Goal: Information Seeking & Learning: Check status

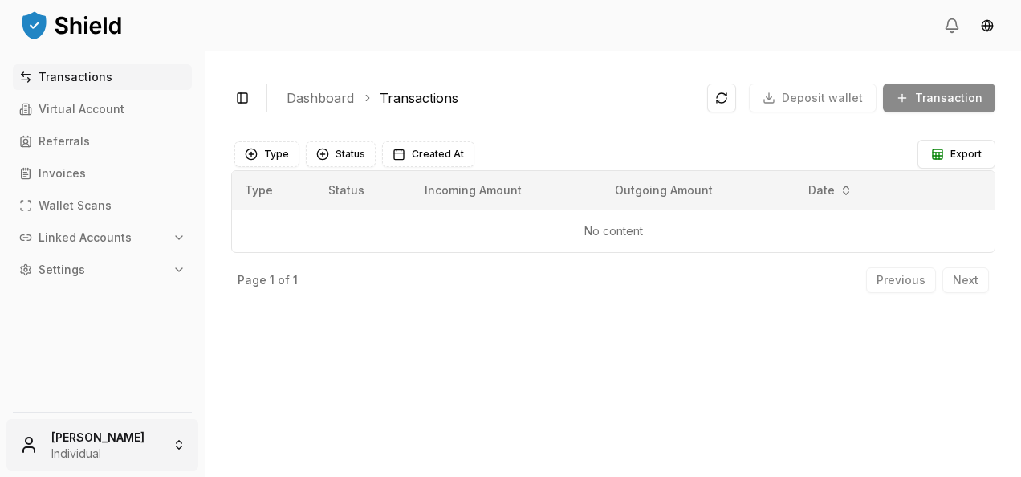
click at [104, 437] on html "Transactions Virtual Account Referrals Invoices Wallet Scans Linked Accounts Se…" at bounding box center [510, 238] width 1021 height 477
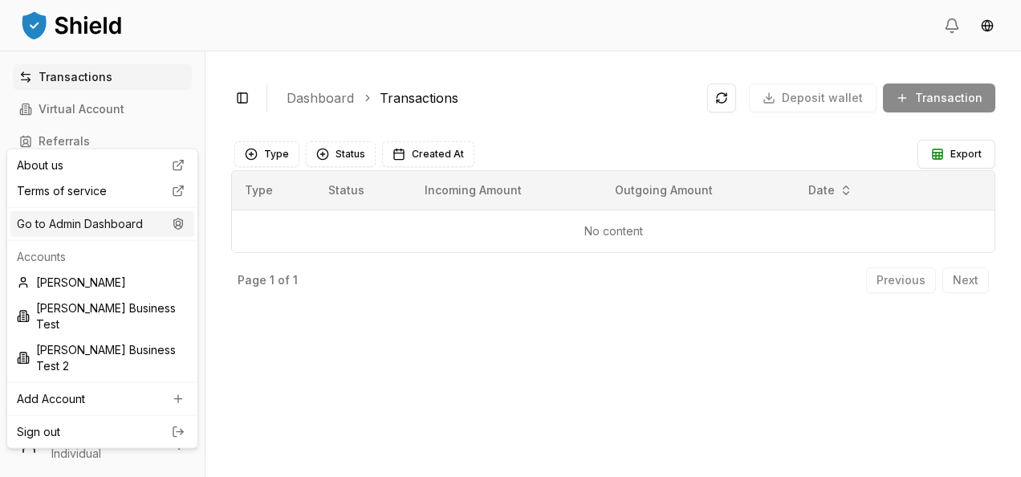
click at [120, 223] on div "Go to Admin Dashboard" at bounding box center [102, 224] width 184 height 26
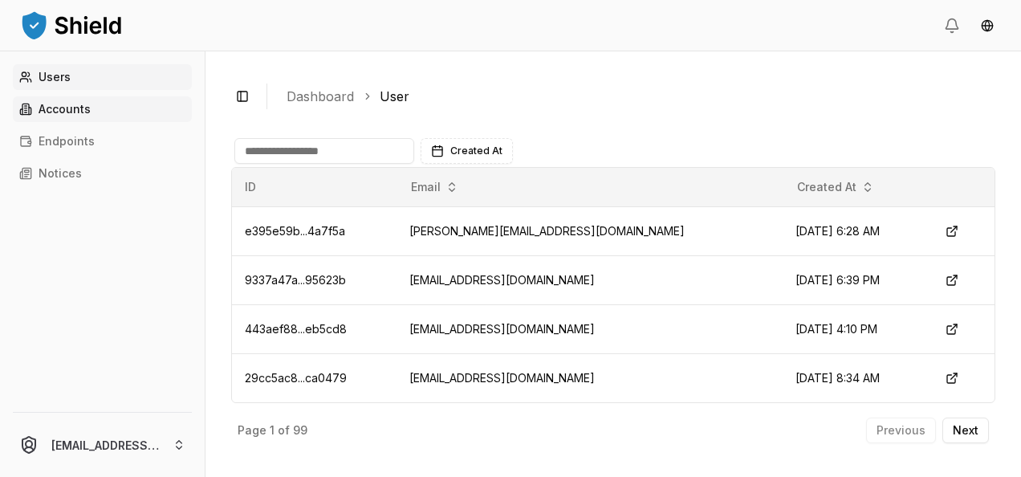
click at [111, 112] on link "Accounts" at bounding box center [102, 109] width 179 height 26
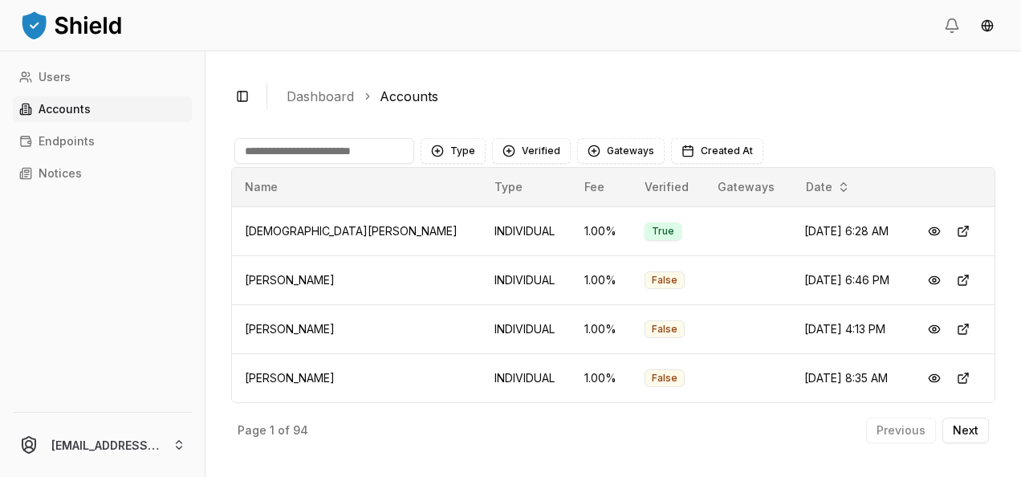
click at [323, 153] on input at bounding box center [324, 151] width 180 height 26
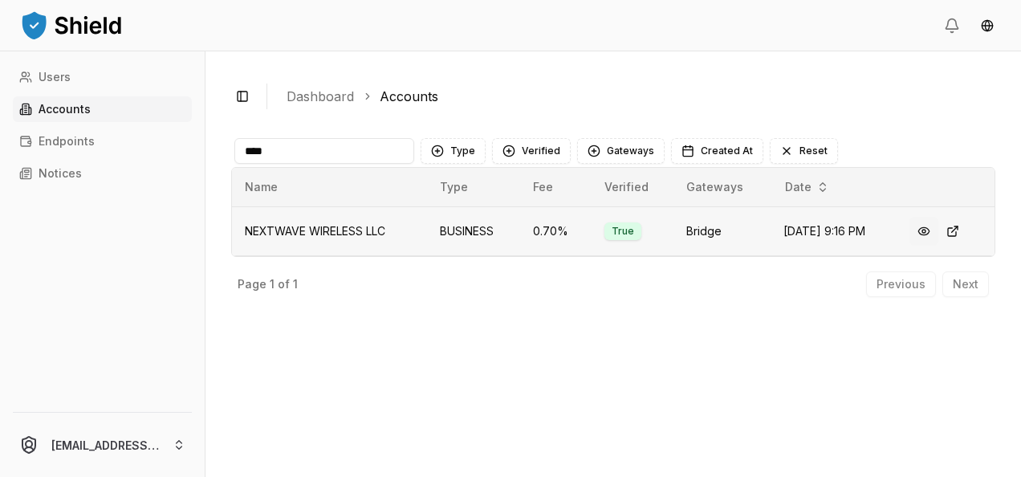
type input "****"
click at [929, 221] on button at bounding box center [924, 231] width 29 height 29
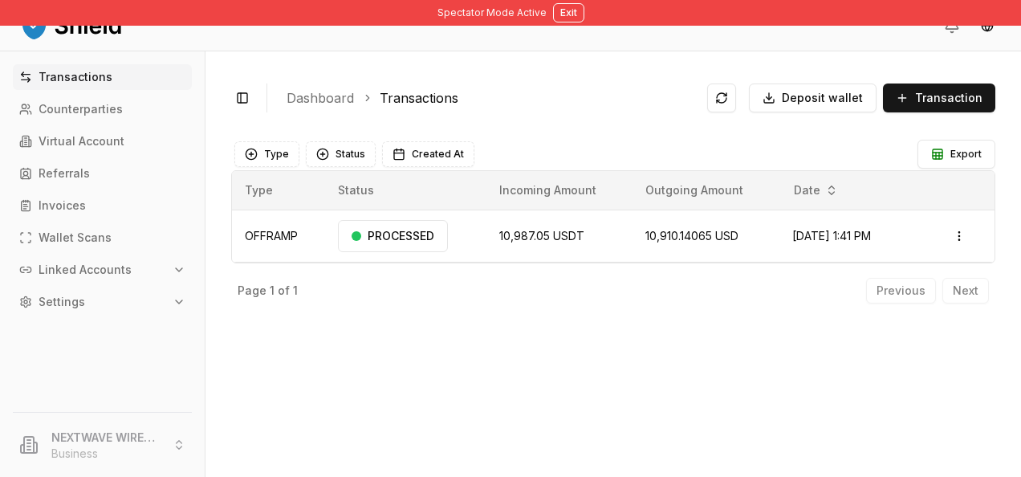
click at [104, 189] on div "Transactions Counterparties Virtual Account Referrals Invoices Wallet Scans Lin…" at bounding box center [102, 228] width 205 height 328
click at [94, 183] on link "Referrals" at bounding box center [102, 174] width 179 height 26
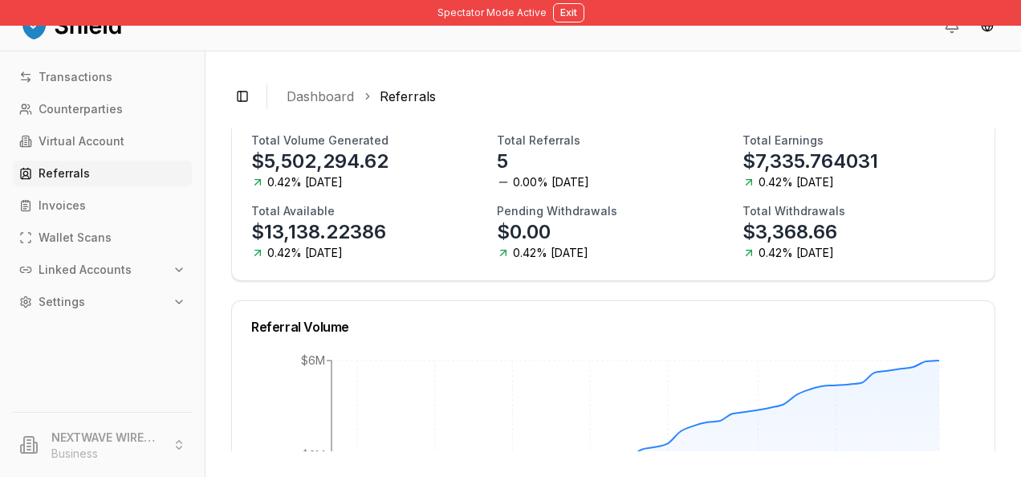
scroll to position [197, 0]
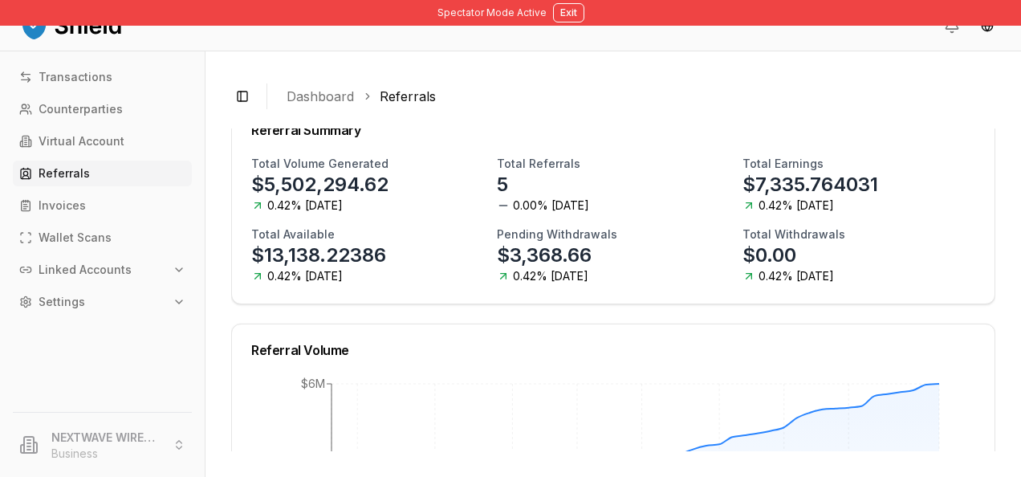
scroll to position [172, 0]
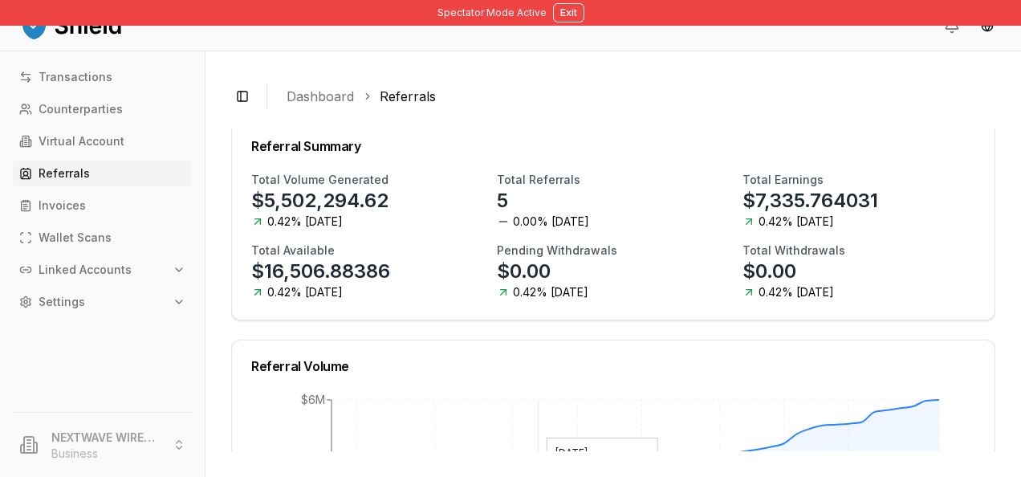
scroll to position [136, 0]
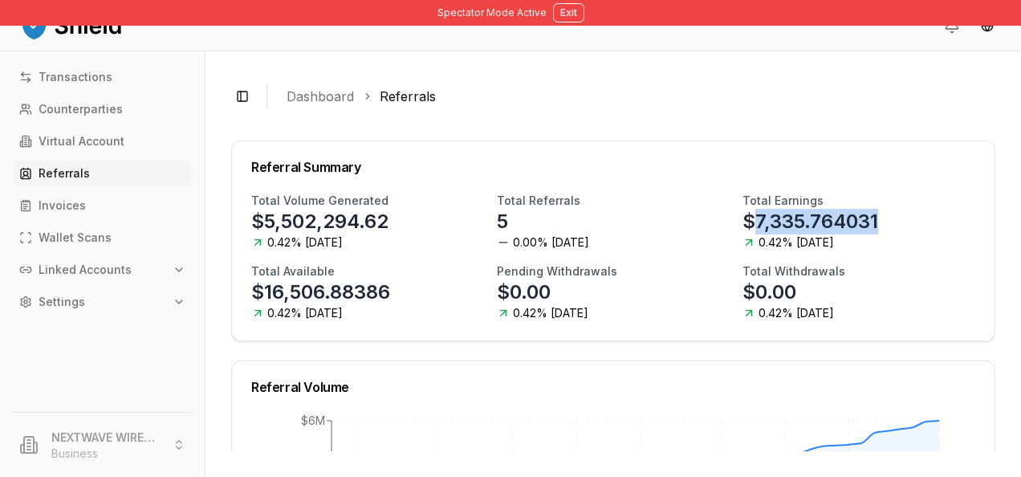
drag, startPoint x: 744, startPoint y: 214, endPoint x: 889, endPoint y: 220, distance: 144.7
click at [889, 220] on div "Total Earnings $7,335.764031 0.42% today" at bounding box center [859, 222] width 233 height 58
drag, startPoint x: 889, startPoint y: 220, endPoint x: 761, endPoint y: 220, distance: 127.7
click at [761, 220] on p "$7,335.764031" at bounding box center [811, 222] width 136 height 26
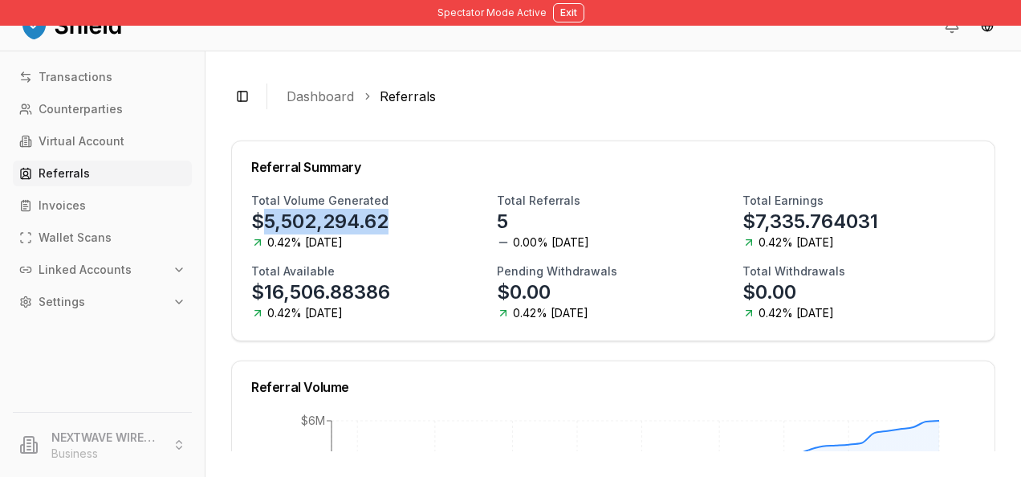
drag, startPoint x: 416, startPoint y: 216, endPoint x: 267, endPoint y: 214, distance: 148.6
click at [267, 214] on div "Total Volume Generated $5,502,294.62 0.42% today" at bounding box center [367, 222] width 233 height 58
copy p "5,502,294.62"
click at [789, 214] on p "$7,335.764031" at bounding box center [811, 222] width 136 height 26
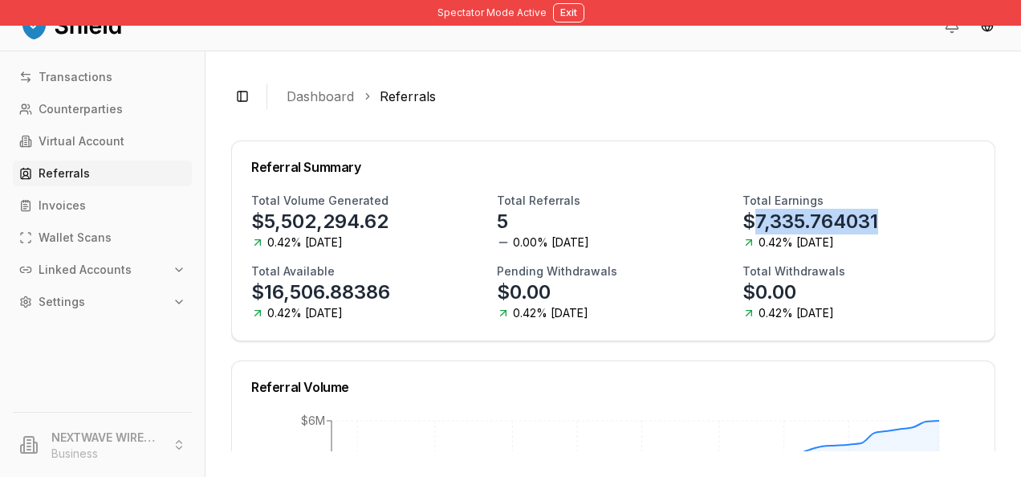
click at [789, 214] on p "$7,335.764031" at bounding box center [811, 222] width 136 height 26
copy p "7,335.764031"
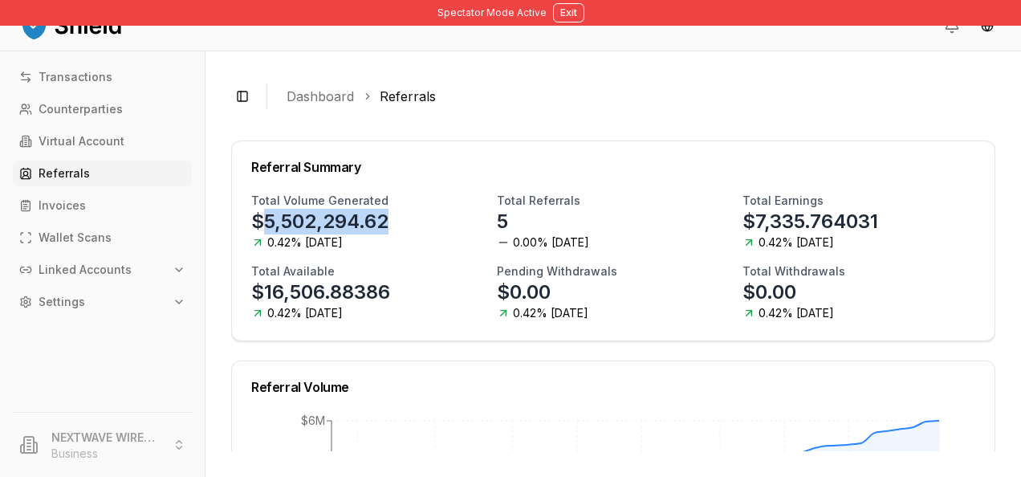
drag, startPoint x: 413, startPoint y: 214, endPoint x: 267, endPoint y: 227, distance: 146.8
click at [267, 227] on div "Total Volume Generated $5,502,294.62 0.42% today" at bounding box center [367, 222] width 233 height 58
copy p "5,502,294.62"
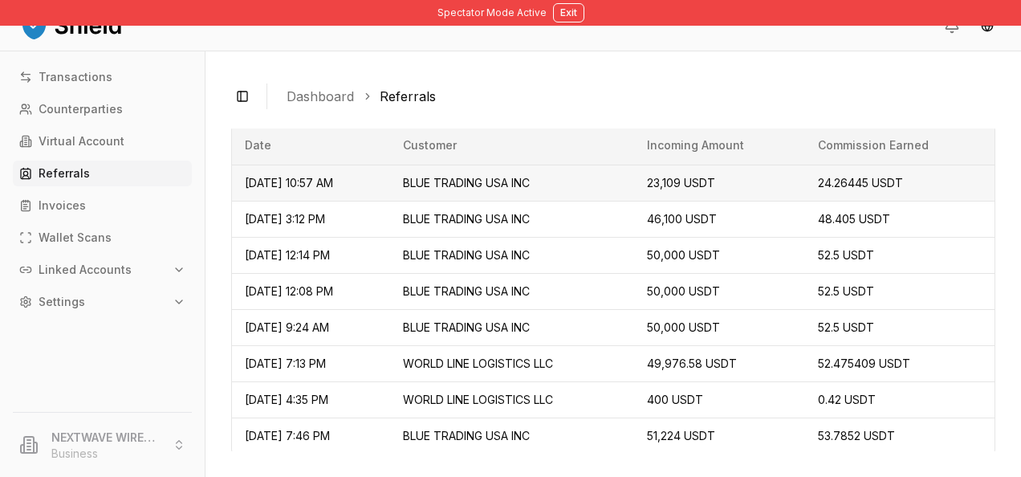
scroll to position [769, 0]
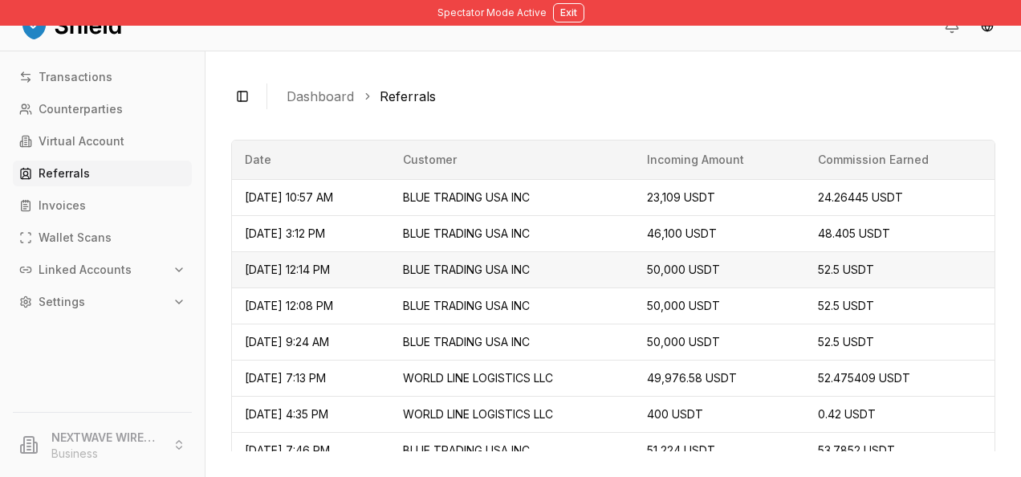
click at [704, 263] on span "50,000 USDT" at bounding box center [683, 270] width 73 height 14
drag, startPoint x: 707, startPoint y: 263, endPoint x: 663, endPoint y: 266, distance: 43.4
click at [663, 266] on td "50,000 USDT" at bounding box center [719, 269] width 171 height 36
copy span "50,000"
click at [720, 265] on span "50,000 USDT" at bounding box center [683, 270] width 73 height 14
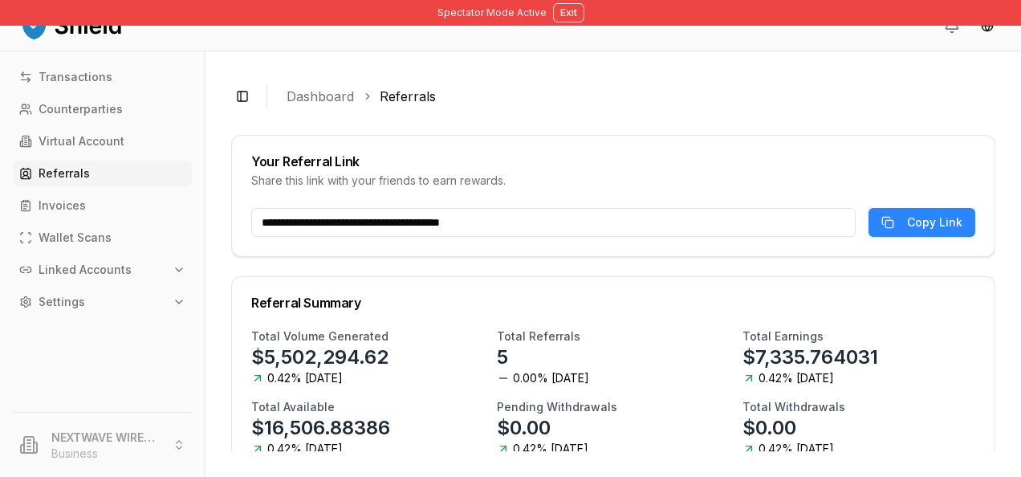
scroll to position [134, 0]
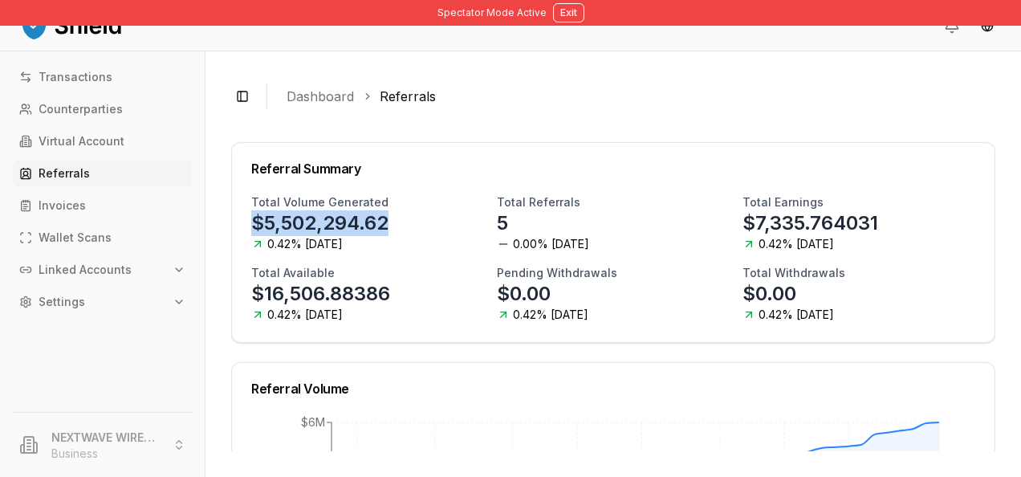
drag, startPoint x: 234, startPoint y: 226, endPoint x: 434, endPoint y: 232, distance: 200.0
click at [434, 232] on div "Total Volume Generated $5,502,294.62 0.42% today Total Referrals 5 0.00% today …" at bounding box center [613, 268] width 763 height 148
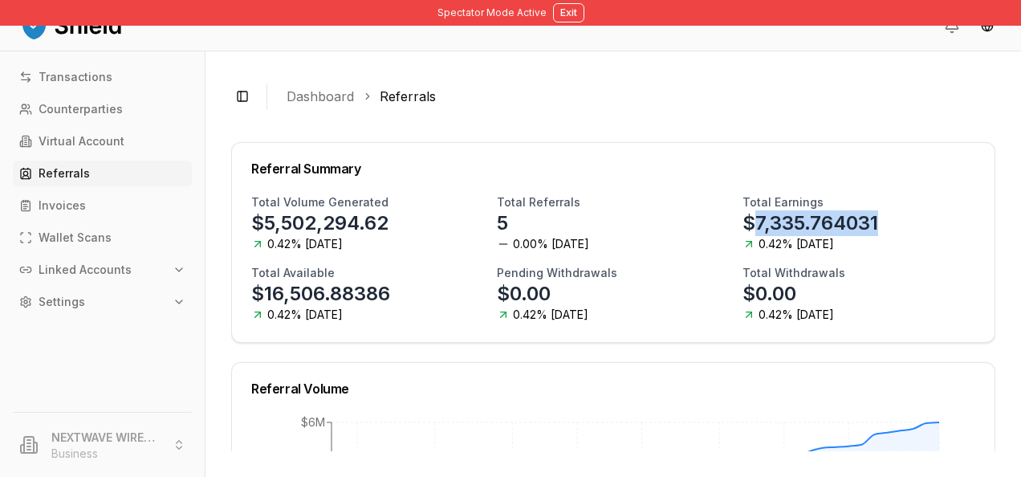
drag, startPoint x: 744, startPoint y: 216, endPoint x: 894, endPoint y: 203, distance: 150.7
click at [894, 203] on div "Total Earnings $7,335.764031 0.42% today" at bounding box center [859, 223] width 233 height 58
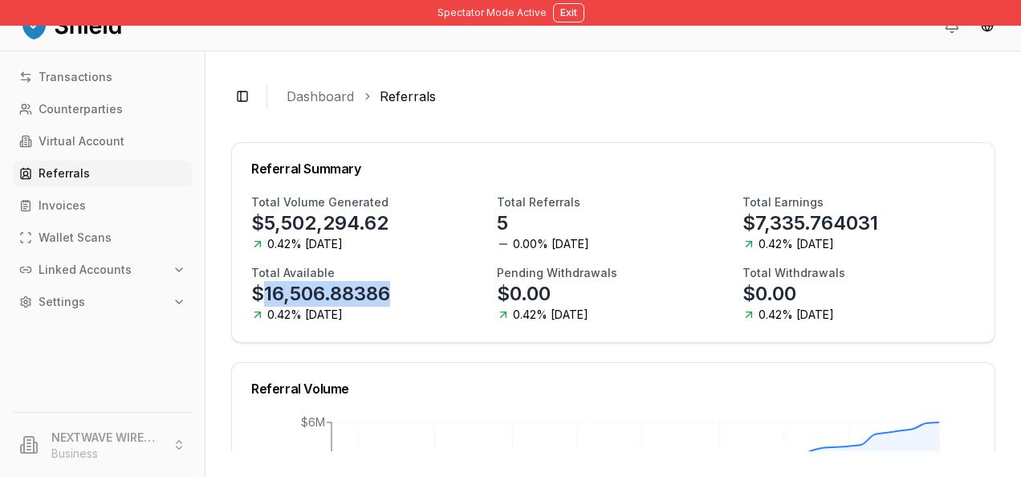
drag, startPoint x: 389, startPoint y: 291, endPoint x: 263, endPoint y: 284, distance: 127.0
click at [263, 284] on p "$16,506.88386" at bounding box center [320, 294] width 139 height 26
drag, startPoint x: 263, startPoint y: 284, endPoint x: 292, endPoint y: 291, distance: 30.6
click at [292, 291] on p "$16,506.88386" at bounding box center [320, 294] width 139 height 26
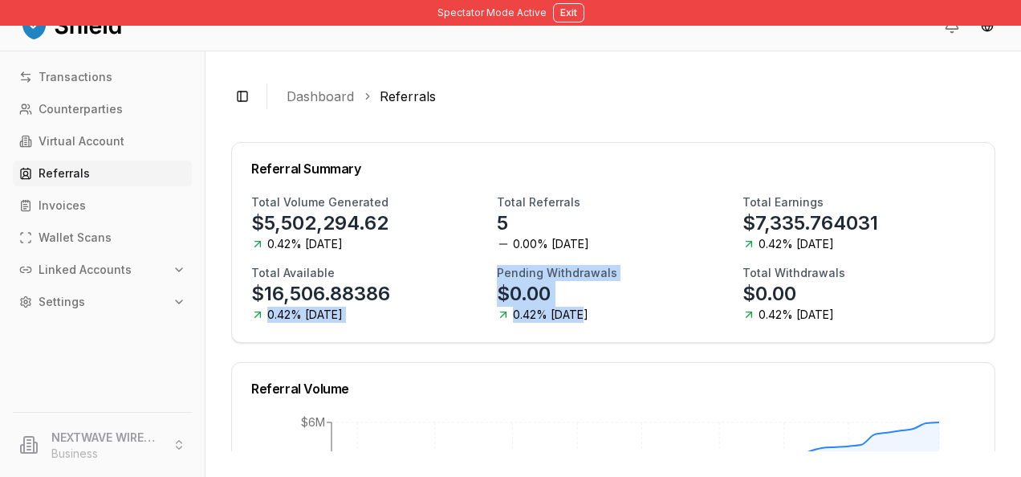
drag, startPoint x: 266, startPoint y: 312, endPoint x: 605, endPoint y: 319, distance: 338.9
click at [605, 319] on div "Total Volume Generated $5,502,294.62 0.42% today Total Referrals 5 0.00% today …" at bounding box center [613, 258] width 724 height 128
click at [605, 319] on div "Pending Withdrawals $0.00 0.42% today" at bounding box center [613, 294] width 233 height 58
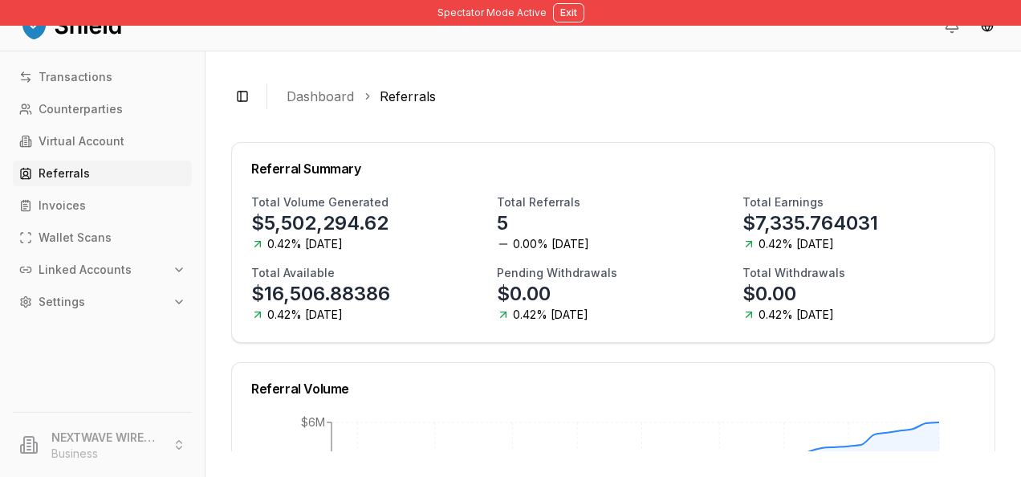
click at [336, 304] on p "$16,506.88386" at bounding box center [320, 294] width 139 height 26
drag, startPoint x: 347, startPoint y: 315, endPoint x: 278, endPoint y: 313, distance: 69.1
click at [278, 313] on div "Total Available $16,506.88386 0.42% today" at bounding box center [367, 294] width 233 height 58
click at [278, 313] on span "0.42% [DATE]" at bounding box center [304, 315] width 75 height 16
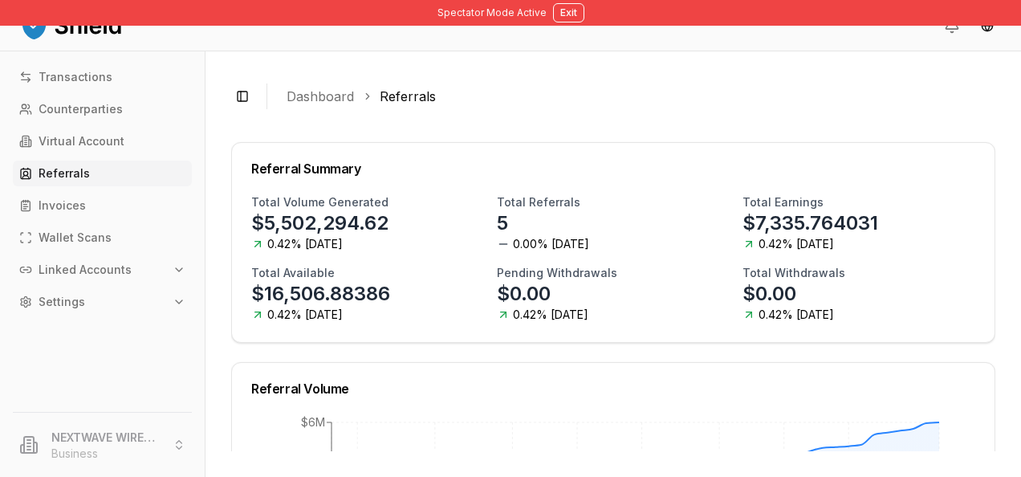
drag, startPoint x: 278, startPoint y: 313, endPoint x: 290, endPoint y: 316, distance: 12.3
click at [290, 316] on span "0.42% [DATE]" at bounding box center [304, 315] width 75 height 16
drag, startPoint x: 262, startPoint y: 238, endPoint x: 337, endPoint y: 245, distance: 75.8
click at [337, 245] on div "Total Volume Generated $5,502,294.62 0.42% today" at bounding box center [367, 223] width 233 height 58
drag, startPoint x: 337, startPoint y: 245, endPoint x: 344, endPoint y: 315, distance: 70.2
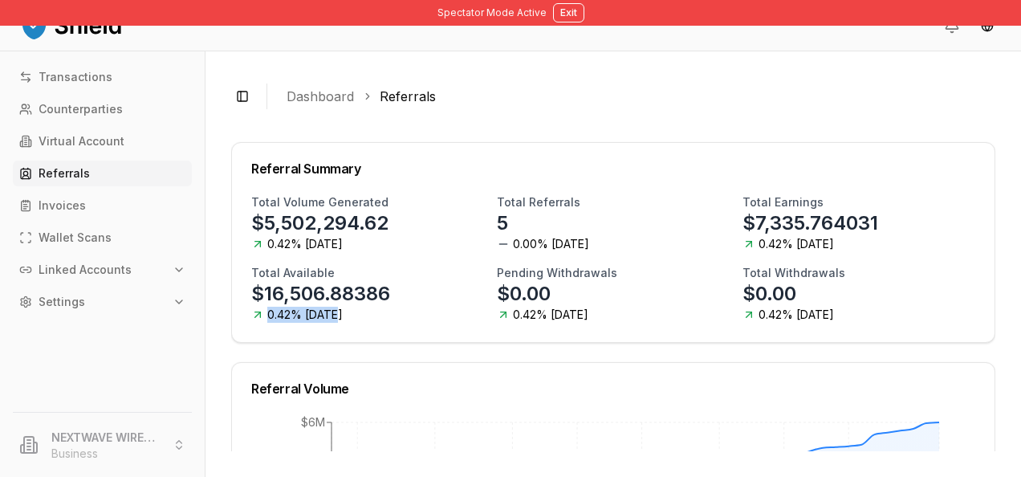
click at [344, 315] on div "Total Available $16,506.88386 0.42% today" at bounding box center [367, 294] width 233 height 58
click at [340, 313] on div "Total Available $16,506.88386 0.42% today" at bounding box center [367, 294] width 233 height 58
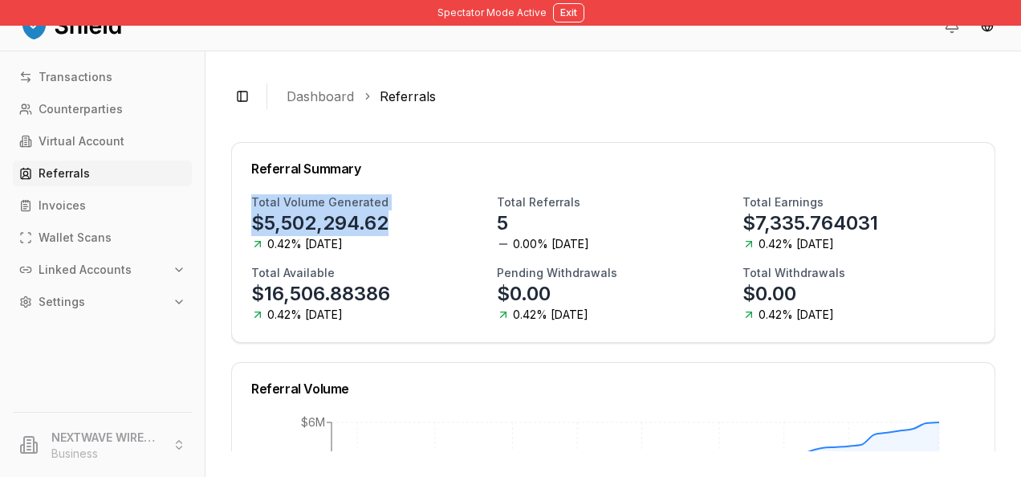
drag, startPoint x: 403, startPoint y: 225, endPoint x: 230, endPoint y: 206, distance: 174.5
click at [230, 206] on div "**********" at bounding box center [614, 264] width 816 height 426
drag, startPoint x: 230, startPoint y: 206, endPoint x: 257, endPoint y: 223, distance: 32.5
click at [257, 223] on p "$5,502,294.62" at bounding box center [319, 223] width 137 height 26
click at [254, 222] on p "$5,502,294.62" at bounding box center [319, 223] width 137 height 26
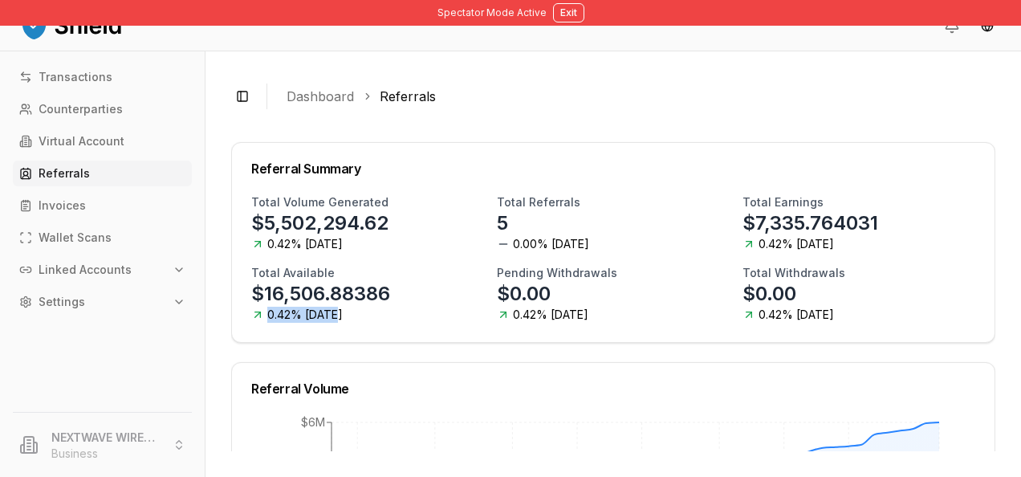
drag, startPoint x: 338, startPoint y: 320, endPoint x: 262, endPoint y: 312, distance: 76.7
click at [262, 312] on div "Total Available $16,506.88386 0.42% today" at bounding box center [367, 294] width 233 height 58
drag, startPoint x: 262, startPoint y: 312, endPoint x: 268, endPoint y: 253, distance: 59.0
click at [268, 253] on div "Total Volume Generated $5,502,294.62 0.42% today Total Referrals 5 0.00% today …" at bounding box center [613, 258] width 724 height 128
drag, startPoint x: 267, startPoint y: 242, endPoint x: 341, endPoint y: 246, distance: 74.7
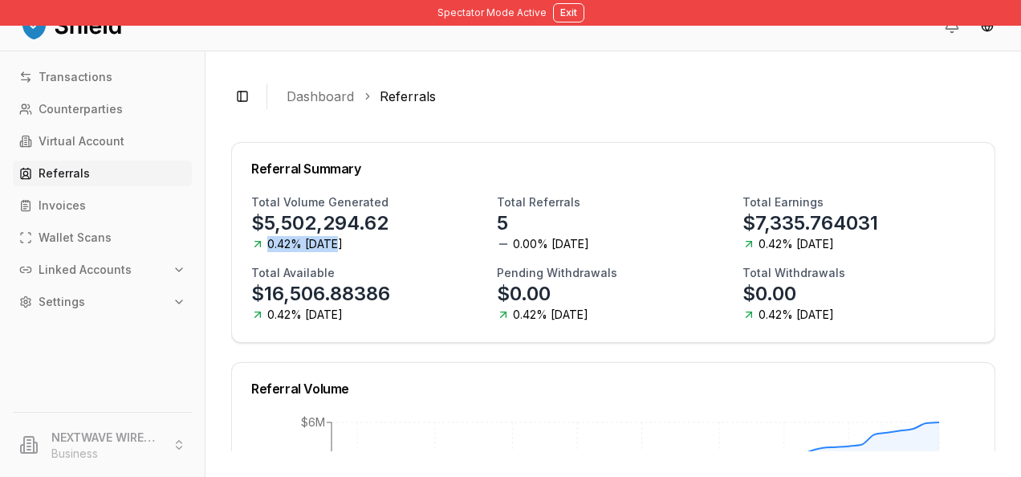
click at [341, 246] on div "Total Volume Generated $5,502,294.62 0.42% today" at bounding box center [367, 223] width 233 height 58
drag, startPoint x: 341, startPoint y: 246, endPoint x: 430, endPoint y: 283, distance: 96.5
click at [430, 283] on div "Total Available $16,506.88386 0.42% today" at bounding box center [367, 294] width 233 height 58
click at [577, 284] on div "Pending Withdrawals $0.00 0.42% today" at bounding box center [613, 294] width 233 height 58
drag, startPoint x: 403, startPoint y: 291, endPoint x: 258, endPoint y: 287, distance: 145.4
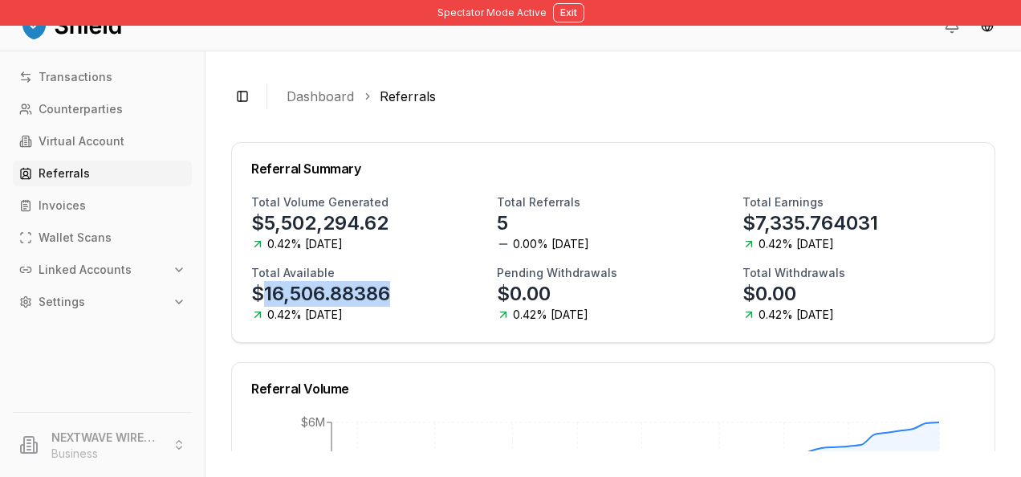
click at [258, 287] on div "Total Available $16,506.88386 0.42% today" at bounding box center [367, 294] width 233 height 58
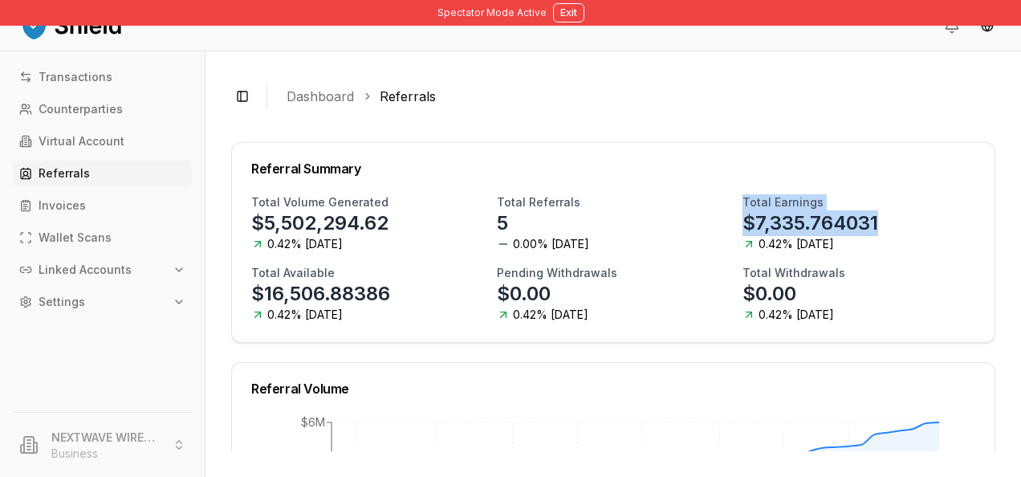
drag, startPoint x: 736, startPoint y: 198, endPoint x: 874, endPoint y: 228, distance: 141.3
click at [874, 228] on div "Total Earnings $7,335.764031 0.42% today" at bounding box center [859, 223] width 233 height 58
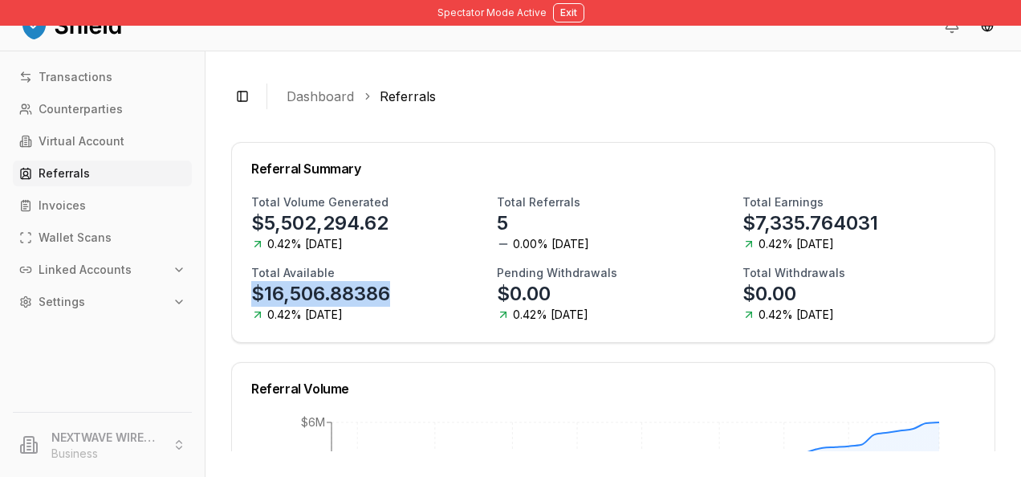
drag, startPoint x: 397, startPoint y: 291, endPoint x: 228, endPoint y: 291, distance: 169.4
click at [228, 291] on div "**********" at bounding box center [614, 264] width 816 height 426
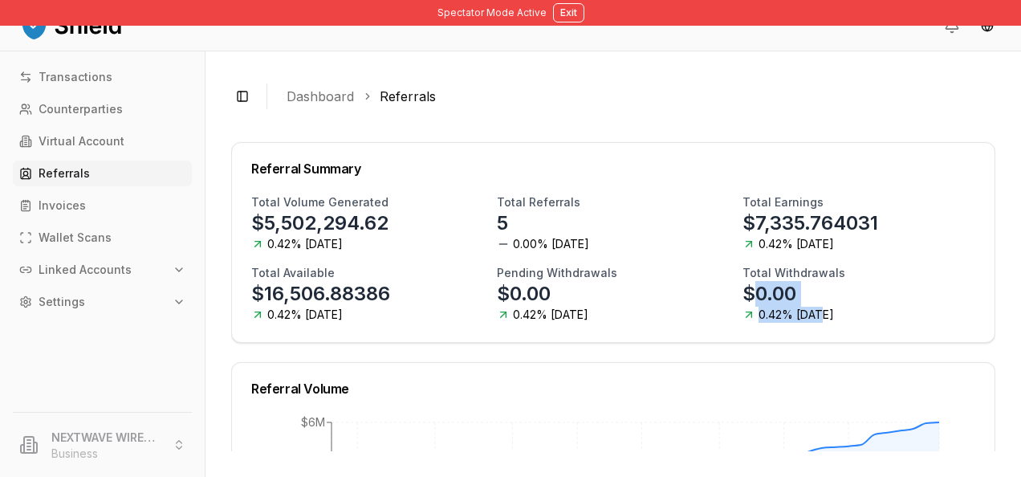
drag, startPoint x: 789, startPoint y: 292, endPoint x: 744, endPoint y: 288, distance: 45.9
click at [744, 288] on div "Total Withdrawals $0.00 0.42% today" at bounding box center [859, 294] width 233 height 58
drag, startPoint x: 744, startPoint y: 288, endPoint x: 655, endPoint y: 304, distance: 89.6
click at [655, 304] on div "Pending Withdrawals $0.00 0.42% today" at bounding box center [613, 294] width 233 height 58
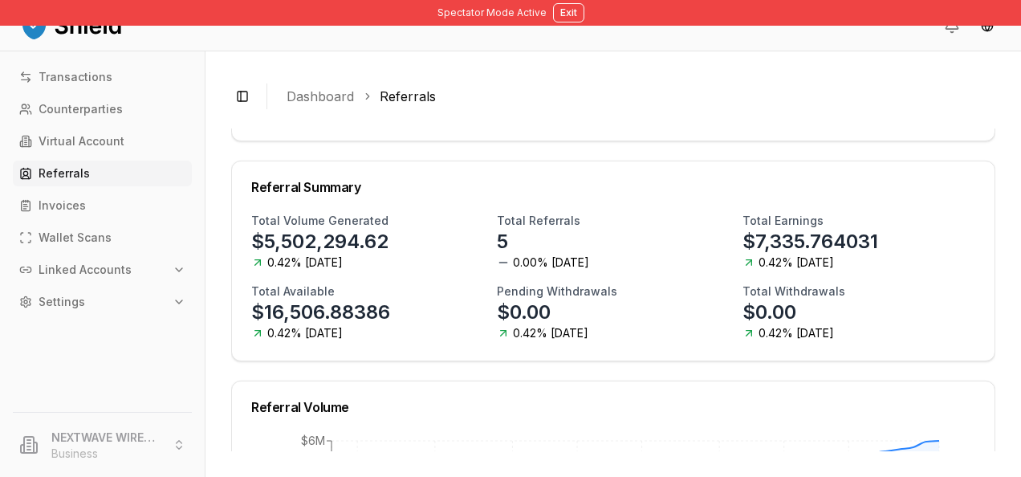
scroll to position [114, 0]
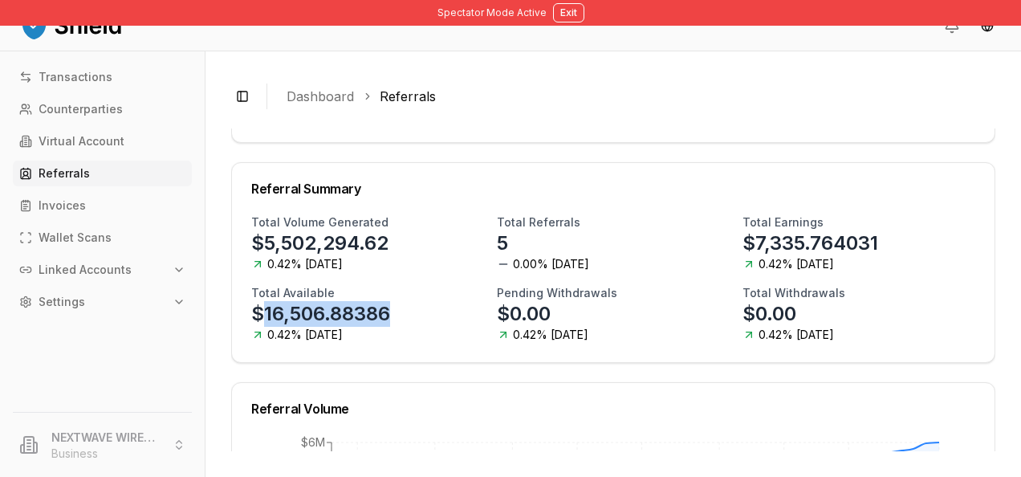
drag, startPoint x: 408, startPoint y: 313, endPoint x: 267, endPoint y: 315, distance: 141.3
click at [267, 315] on div "Total Available $16,506.88386 0.42% today" at bounding box center [367, 314] width 233 height 58
click at [748, 228] on h3 "Total Earnings" at bounding box center [783, 222] width 81 height 16
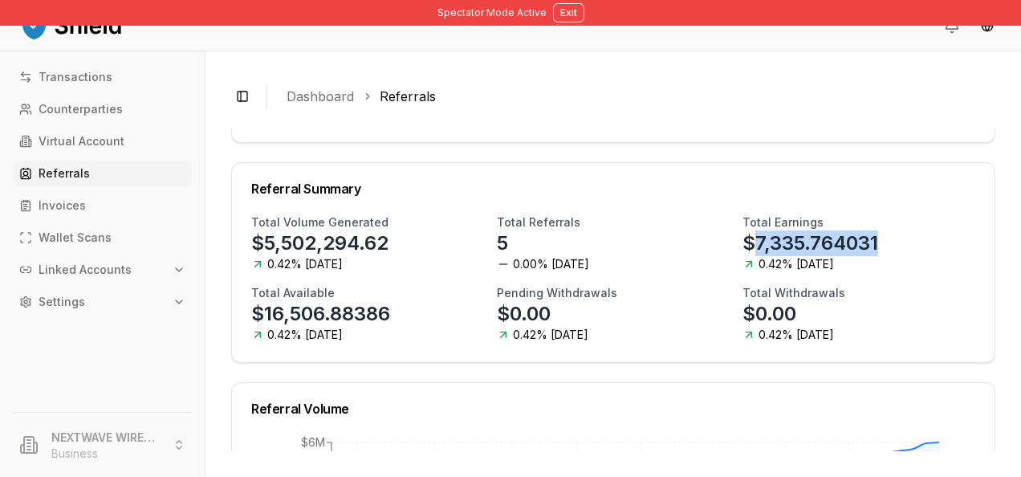
drag, startPoint x: 750, startPoint y: 231, endPoint x: 907, endPoint y: 231, distance: 157.4
click at [907, 231] on div "Total Earnings $7,335.764031 0.42% today" at bounding box center [859, 243] width 233 height 58
click at [276, 295] on h3 "Total Available" at bounding box center [293, 293] width 84 height 16
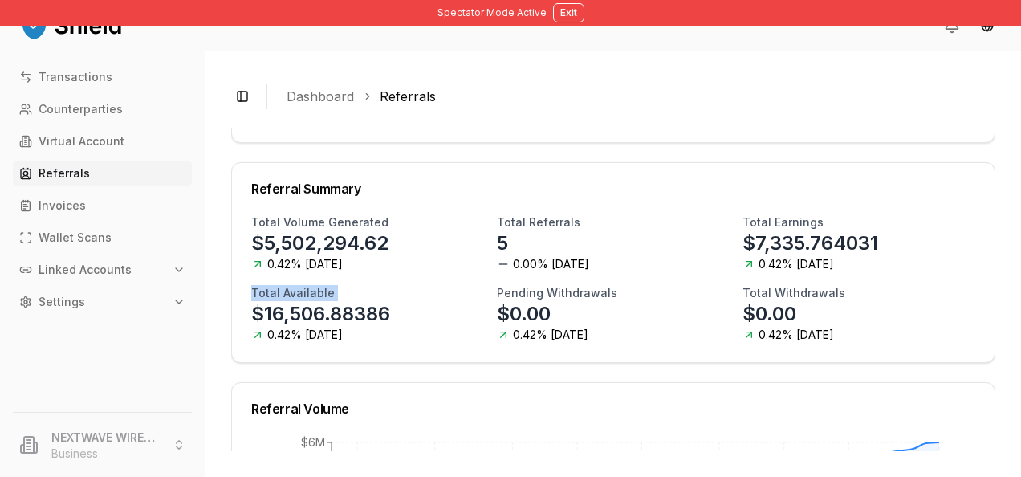
click at [276, 295] on h3 "Total Available" at bounding box center [293, 293] width 84 height 16
copy h3 "Total Available"
click at [278, 329] on span "0.42% [DATE]" at bounding box center [304, 335] width 75 height 16
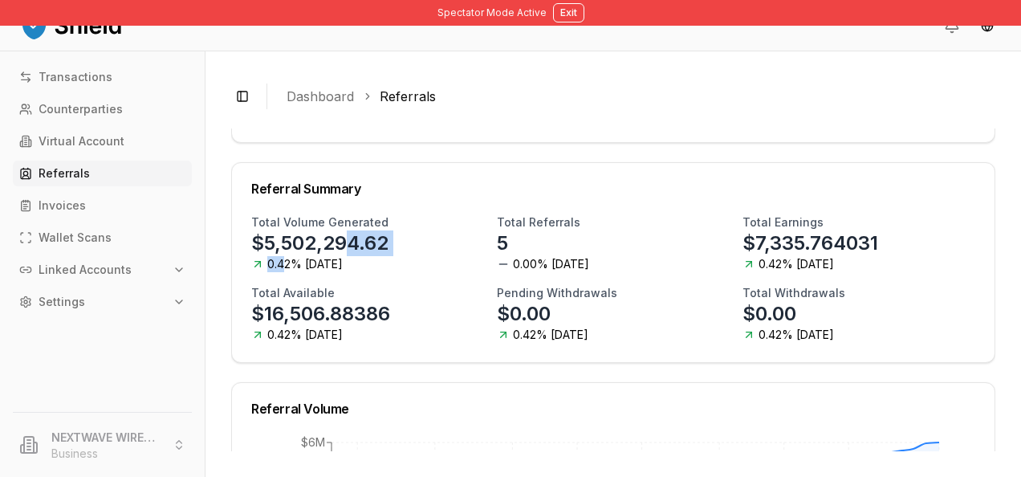
drag, startPoint x: 348, startPoint y: 262, endPoint x: 281, endPoint y: 263, distance: 66.7
click at [281, 263] on div "Total Volume Generated $5,502,294.62 0.42% today" at bounding box center [367, 243] width 233 height 58
drag, startPoint x: 281, startPoint y: 263, endPoint x: 297, endPoint y: 263, distance: 16.1
click at [297, 263] on span "0.42% [DATE]" at bounding box center [304, 264] width 75 height 16
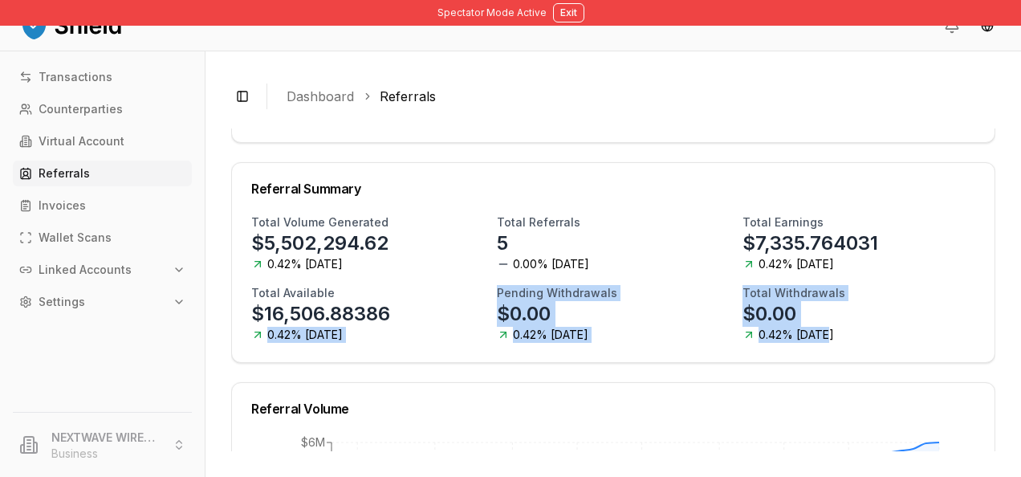
drag, startPoint x: 255, startPoint y: 334, endPoint x: 856, endPoint y: 346, distance: 601.5
click at [856, 346] on div "Total Volume Generated $5,502,294.62 0.42% today Total Referrals 5 0.00% today …" at bounding box center [613, 288] width 763 height 148
click at [729, 302] on div "Total Volume Generated $5,502,294.62 0.42% today Total Referrals 5 0.00% today …" at bounding box center [613, 278] width 724 height 128
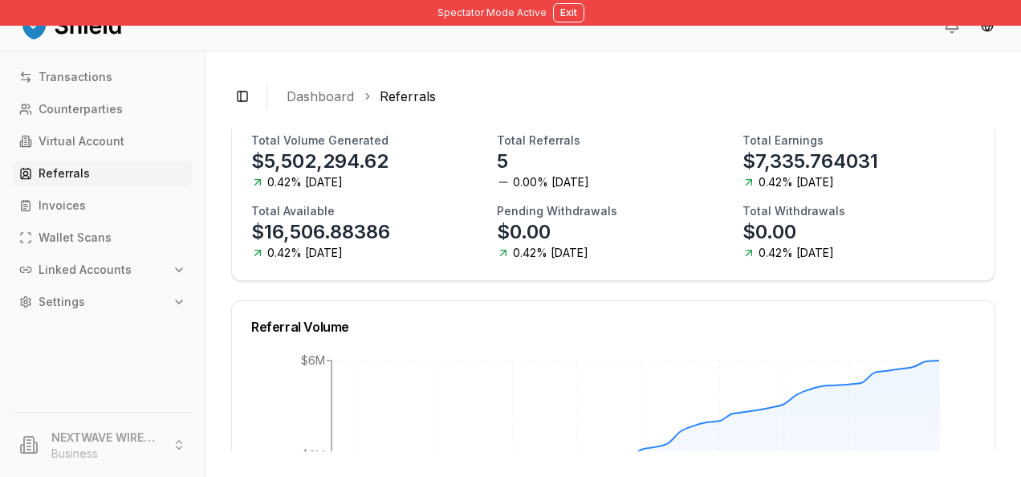
scroll to position [204, 0]
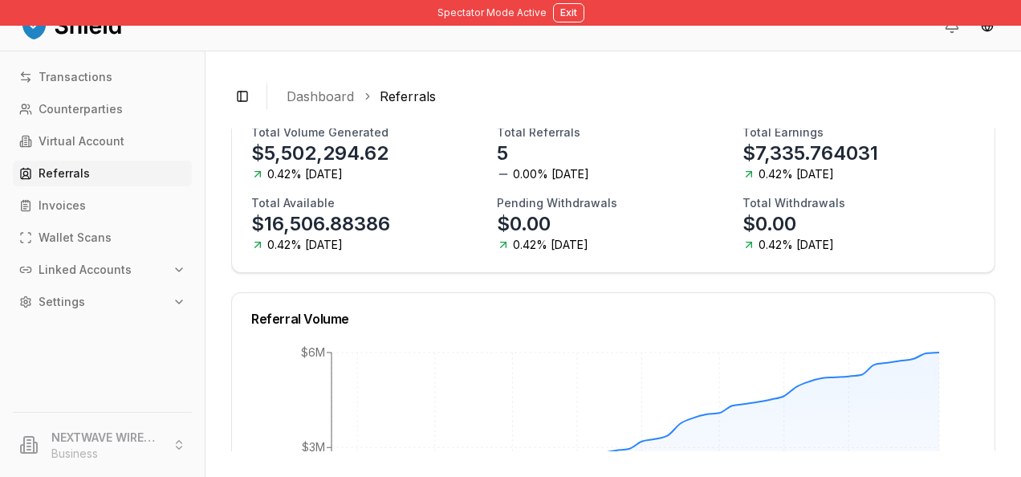
click at [548, 254] on div "Total Volume Generated $5,502,294.62 0.42% today Total Referrals 5 0.00% today …" at bounding box center [613, 198] width 763 height 148
click at [304, 226] on p "$16,506.88386" at bounding box center [320, 224] width 139 height 26
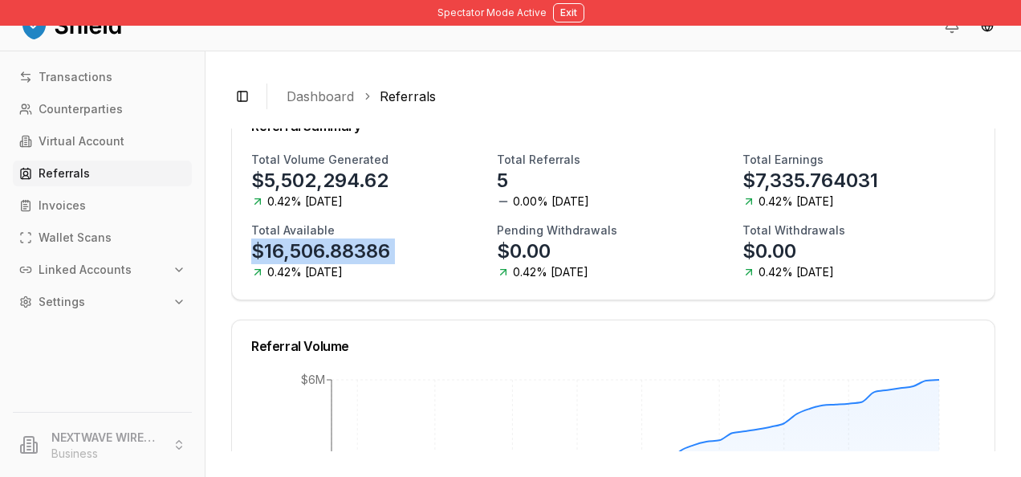
scroll to position [165, 0]
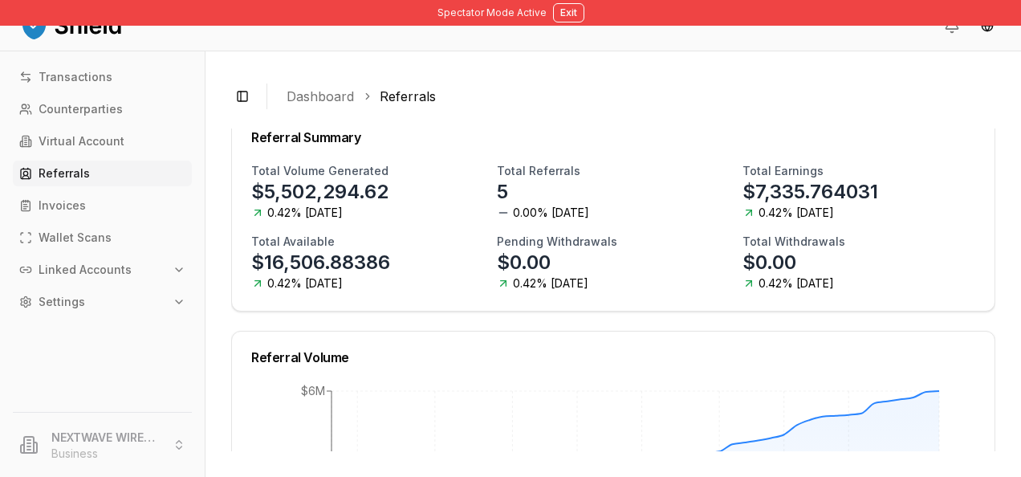
click at [295, 246] on h3 "Total Available" at bounding box center [293, 242] width 84 height 16
drag, startPoint x: 295, startPoint y: 246, endPoint x: 310, endPoint y: 264, distance: 24.0
click at [310, 264] on p "$16,506.88386" at bounding box center [320, 263] width 139 height 26
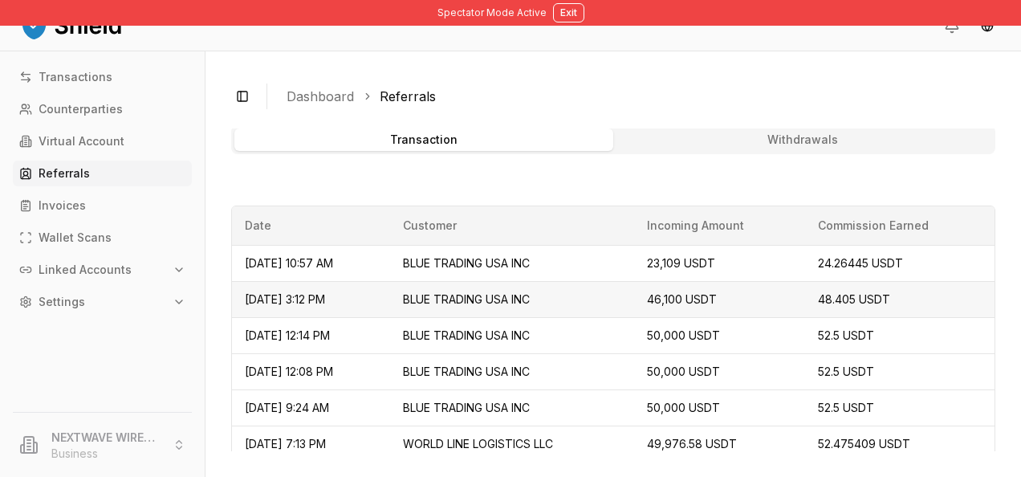
scroll to position [694, 0]
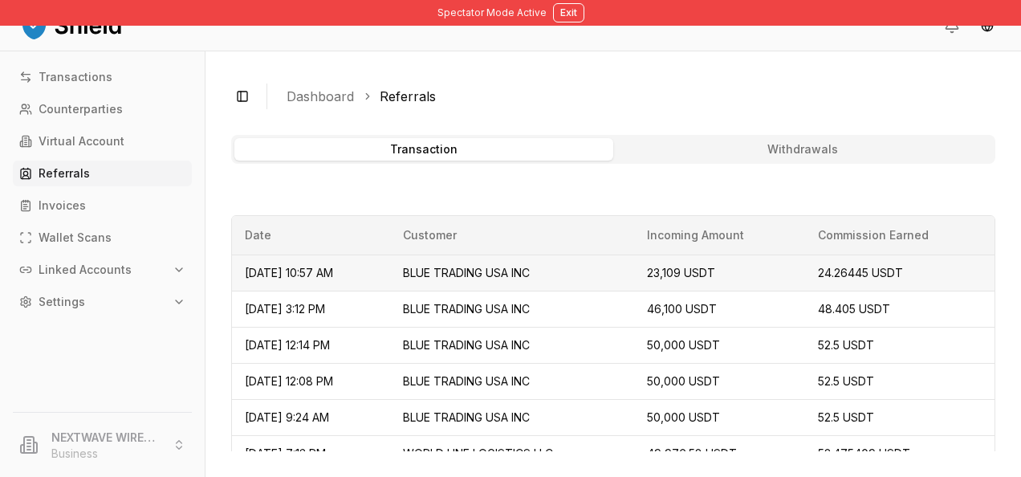
click at [688, 270] on span "23,109 USDT" at bounding box center [681, 273] width 68 height 14
copy span "23,109"
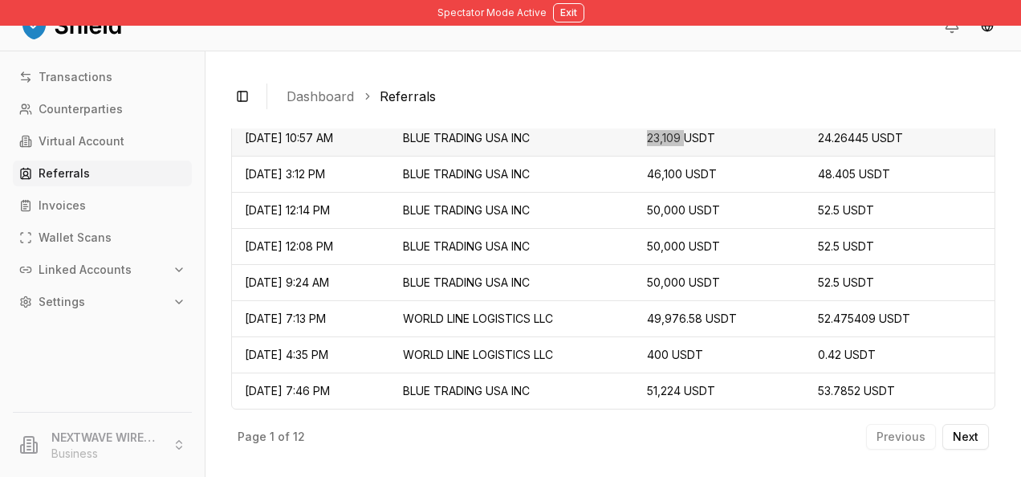
scroll to position [829, 0]
click at [77, 116] on link "Counterparties" at bounding box center [102, 109] width 179 height 26
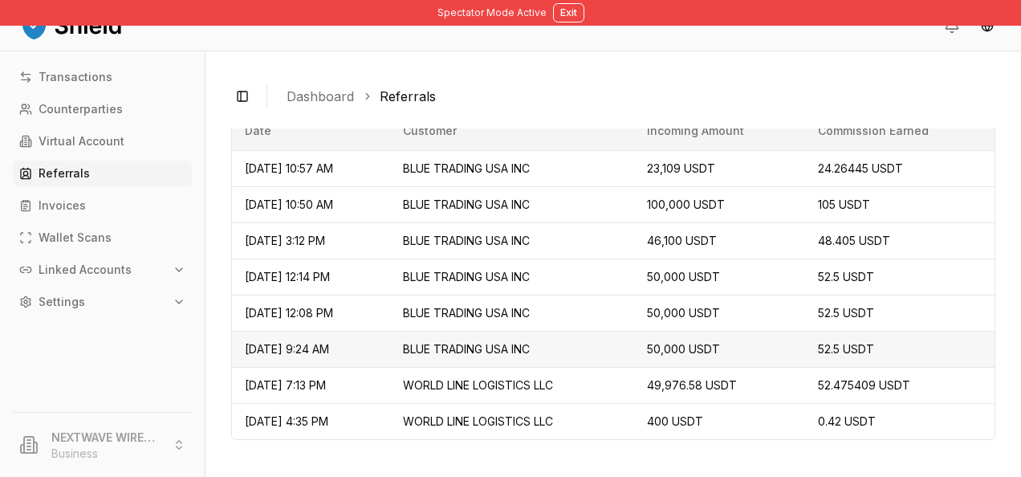
scroll to position [837, 0]
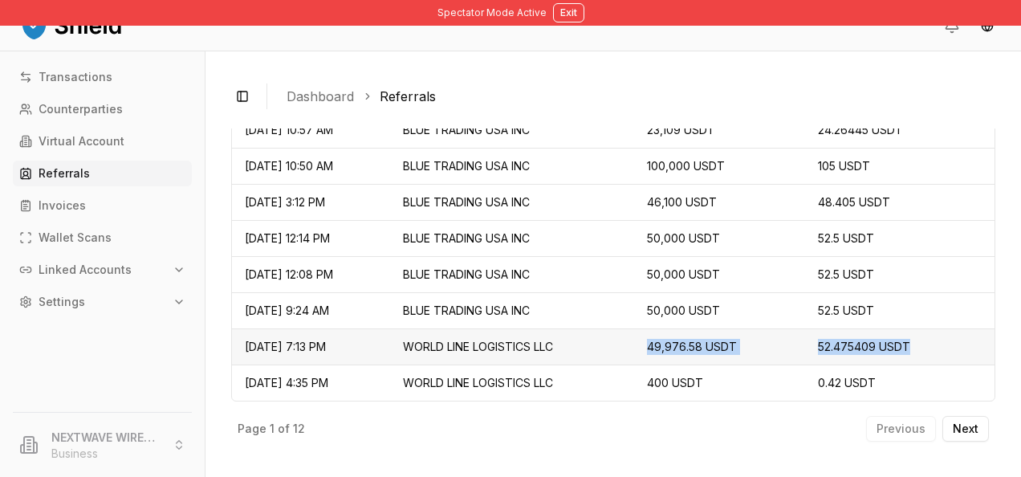
drag, startPoint x: 945, startPoint y: 352, endPoint x: 672, endPoint y: 344, distance: 273.1
click at [672, 344] on tr "Sep 24, 2025, 7:13 PM WORLD LINE LOGISTICS LLC 49,976.58 USDT 52.475409 USDT" at bounding box center [613, 346] width 763 height 36
drag, startPoint x: 672, startPoint y: 344, endPoint x: 758, endPoint y: 370, distance: 89.7
click at [758, 370] on td "400 USDT" at bounding box center [719, 383] width 171 height 36
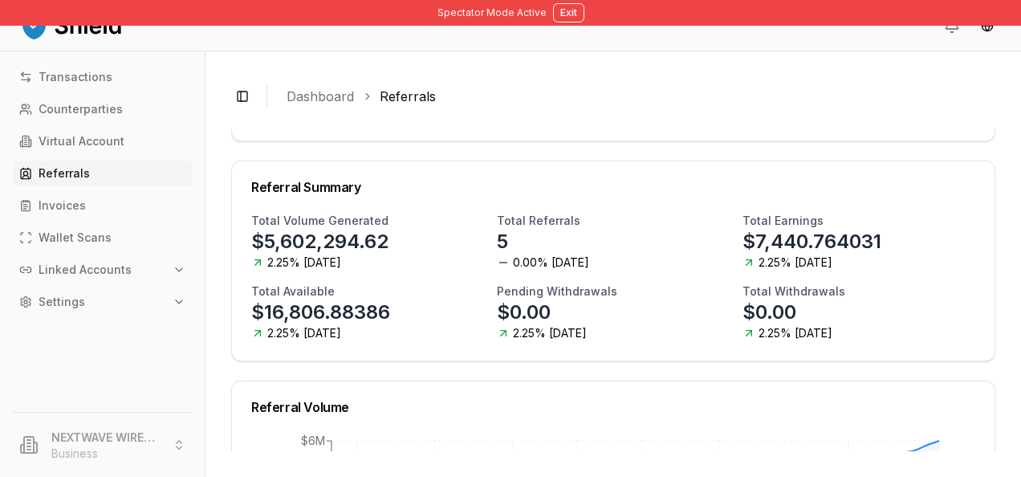
scroll to position [111, 0]
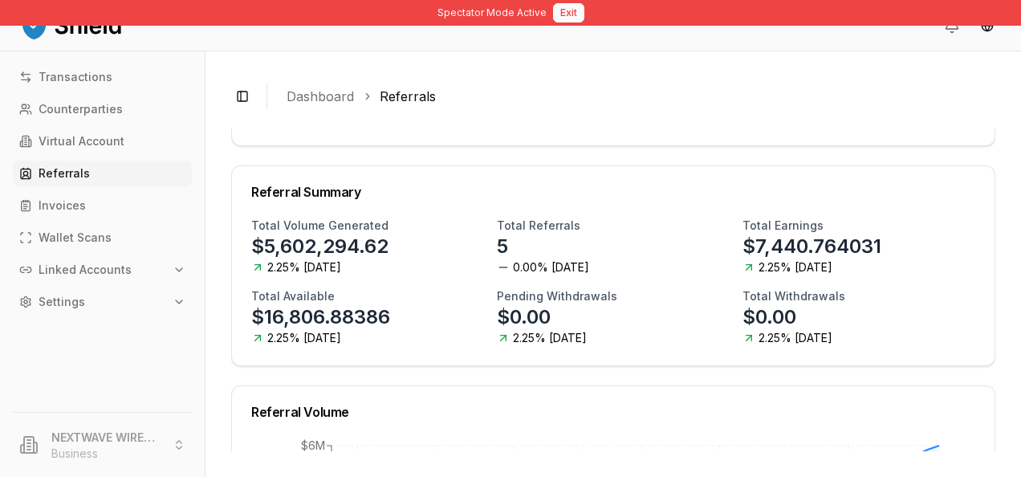
click at [557, 13] on button "Exit" at bounding box center [568, 12] width 31 height 19
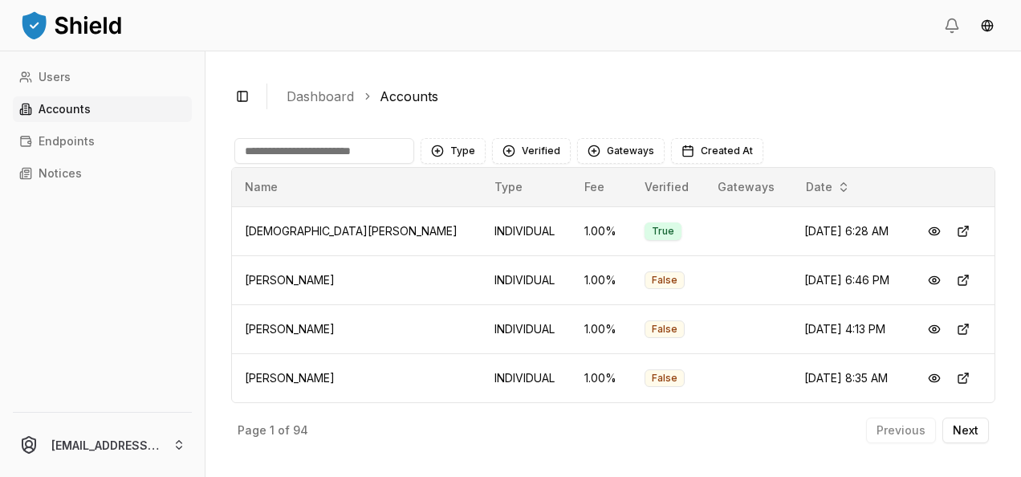
click at [273, 148] on input at bounding box center [324, 151] width 180 height 26
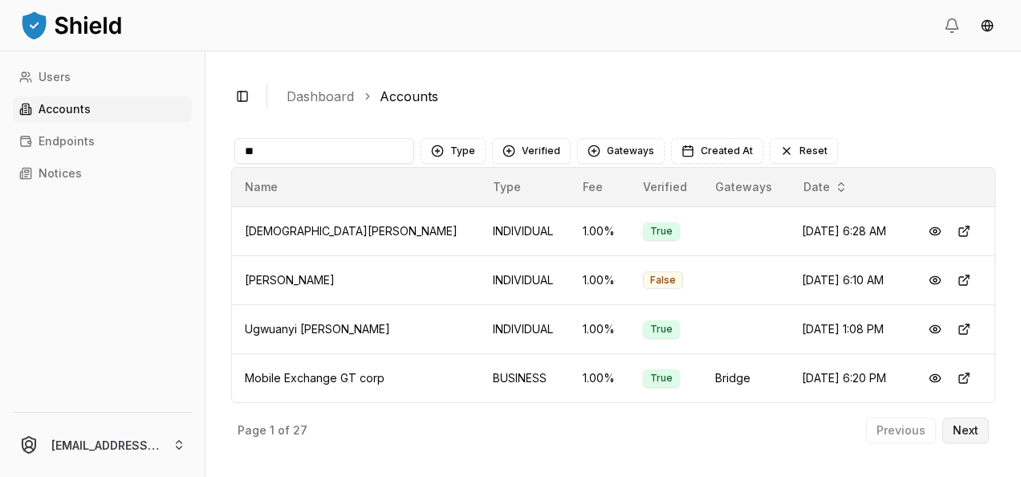
click at [978, 434] on p "Next" at bounding box center [966, 430] width 26 height 11
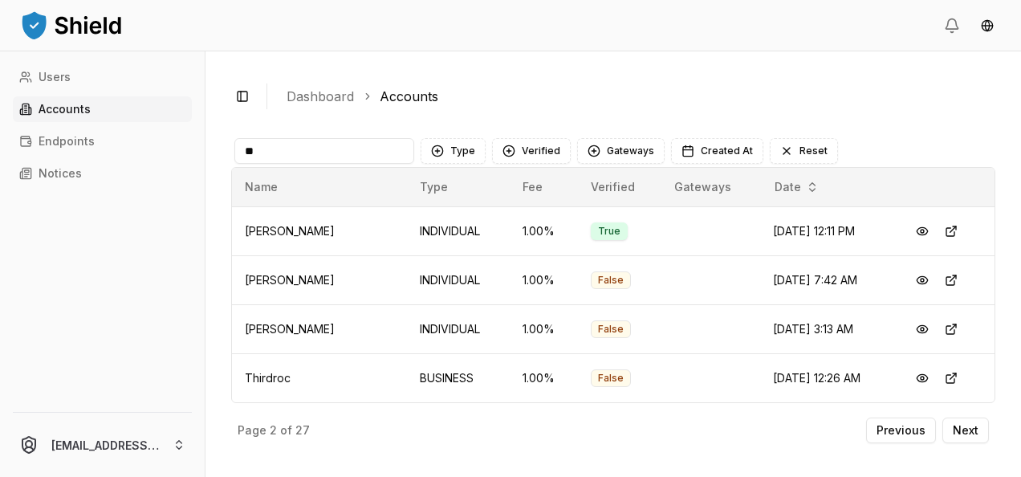
click at [308, 145] on input "*" at bounding box center [324, 151] width 180 height 26
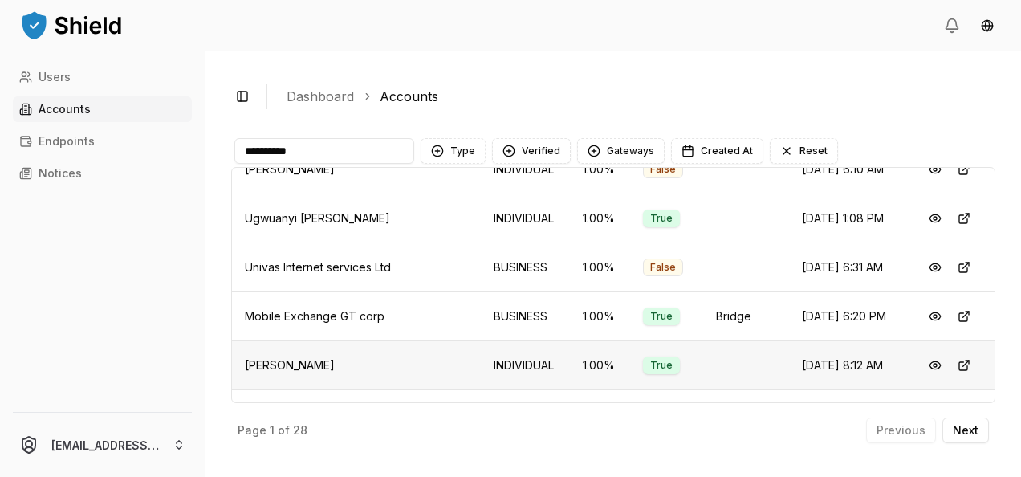
scroll to position [193, 0]
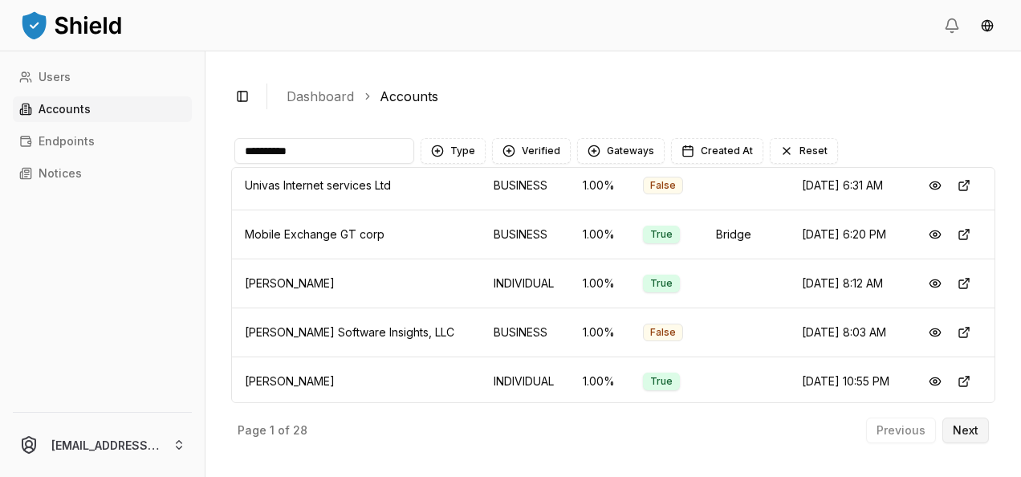
type input "**********"
click at [983, 441] on button "Next" at bounding box center [966, 431] width 47 height 26
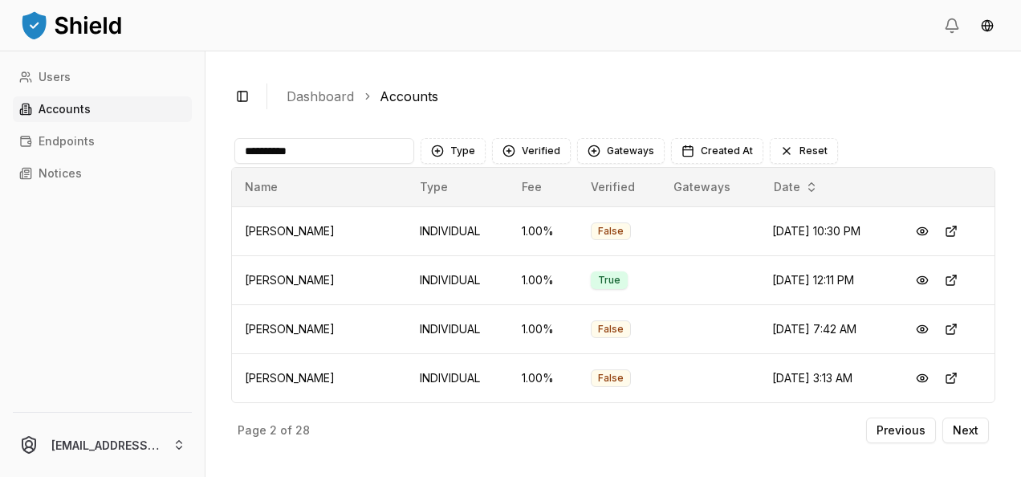
scroll to position [193, 0]
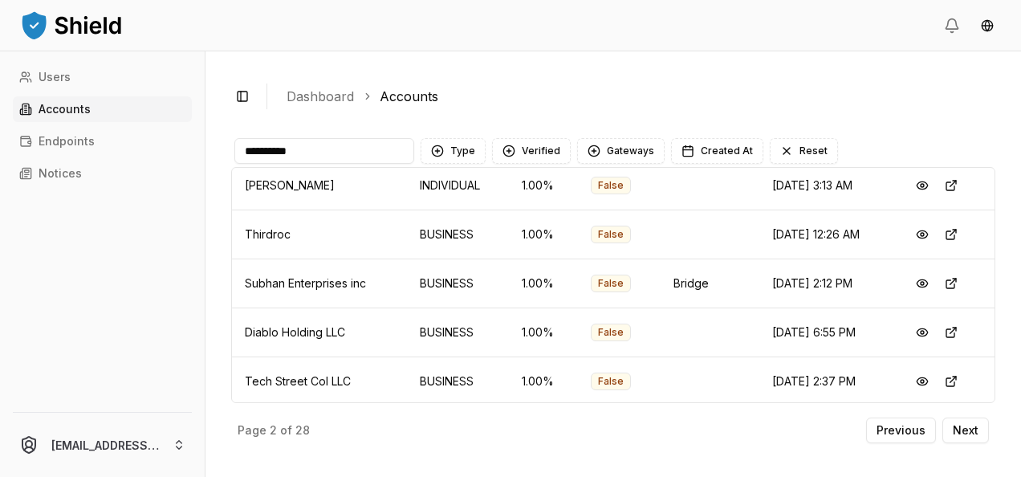
click at [988, 451] on div "**********" at bounding box center [614, 264] width 816 height 426
click at [982, 438] on button "Next" at bounding box center [966, 431] width 47 height 26
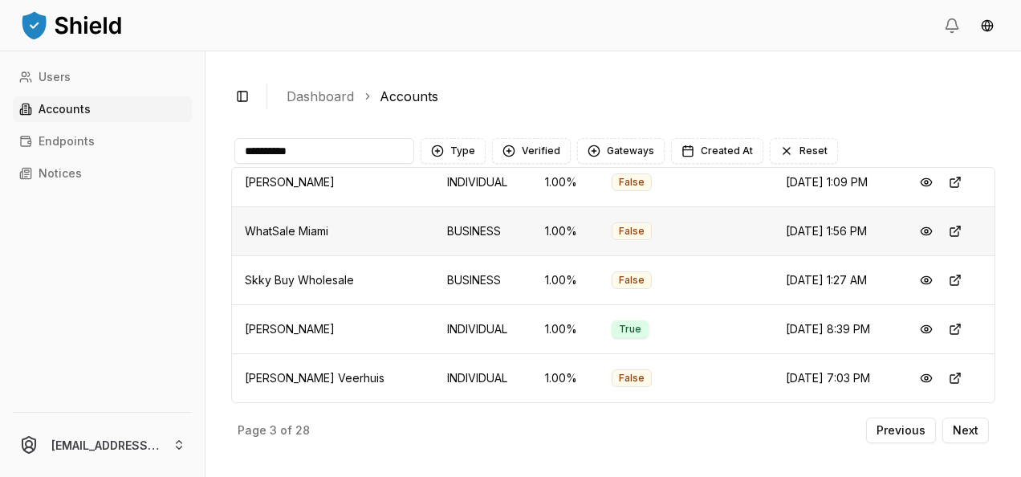
scroll to position [424, 0]
click at [968, 431] on p "Next" at bounding box center [966, 430] width 26 height 11
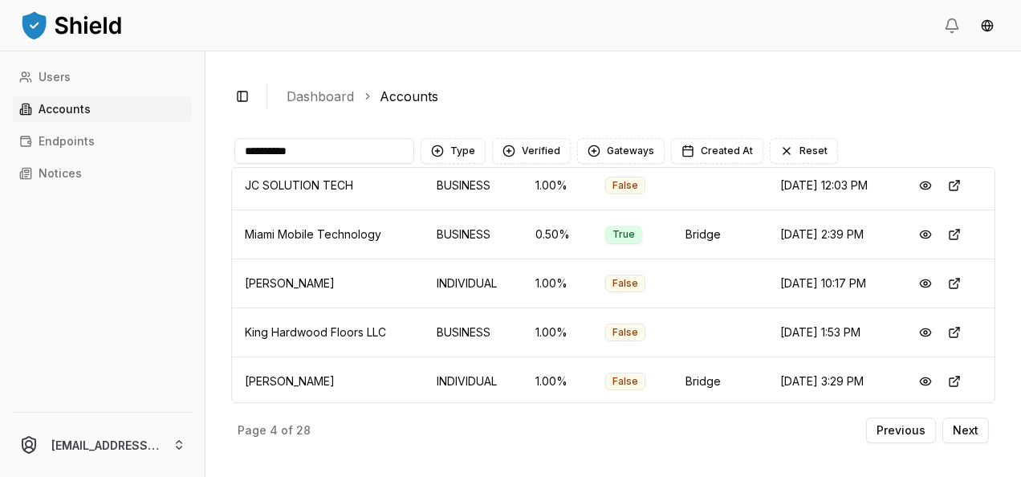
click at [267, 148] on input "**********" at bounding box center [324, 151] width 180 height 26
click at [259, 145] on input "**********" at bounding box center [324, 151] width 180 height 26
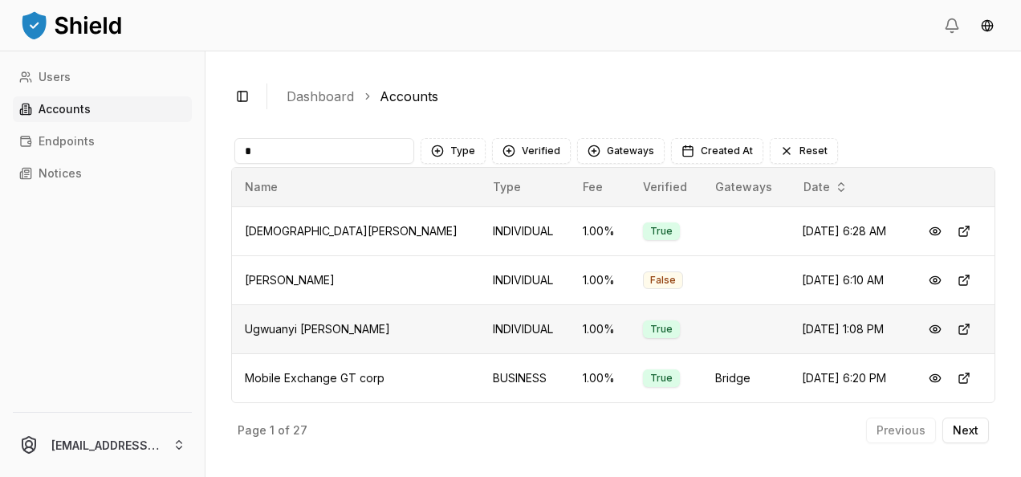
scroll to position [193, 0]
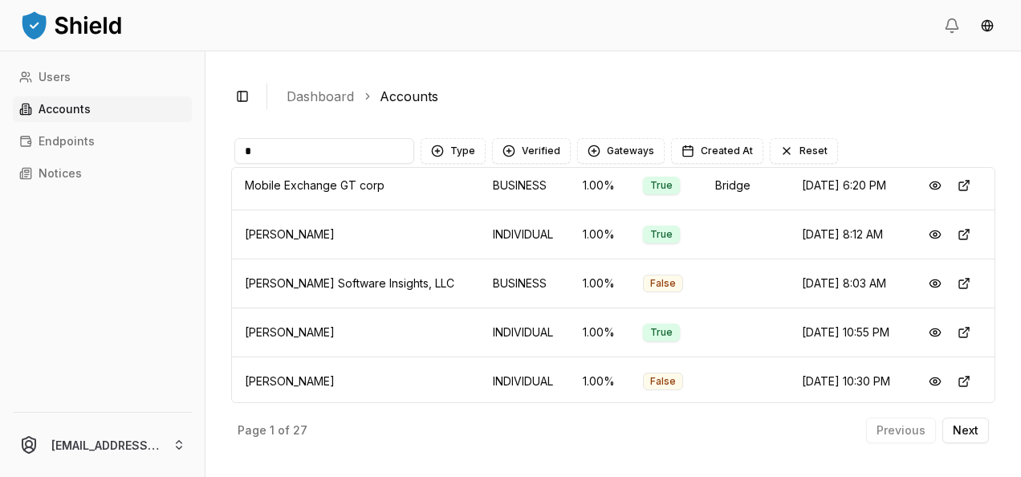
type input "*"
click at [992, 440] on div "Page 1 of 27 Previous Next" at bounding box center [613, 427] width 764 height 48
click at [979, 435] on button "Next" at bounding box center [966, 431] width 47 height 26
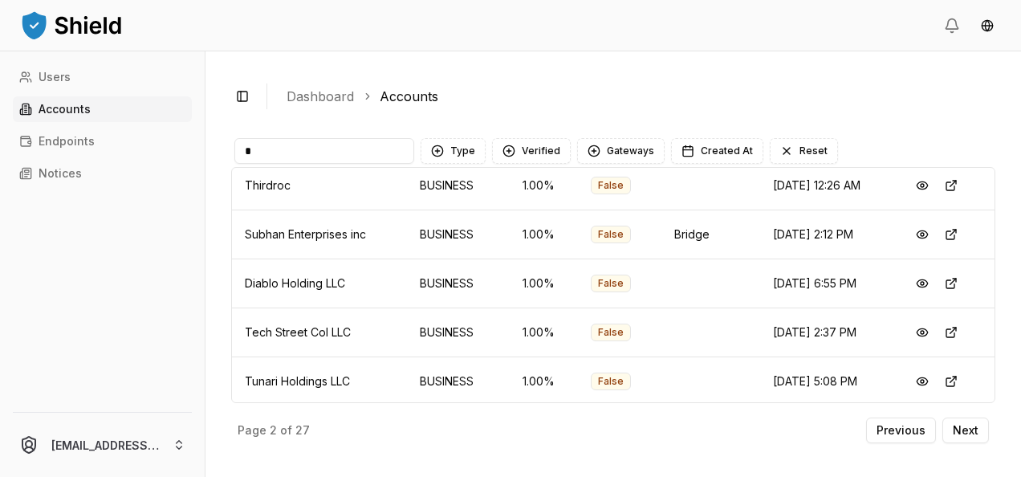
click at [305, 147] on input "*" at bounding box center [324, 151] width 180 height 26
paste input "**********"
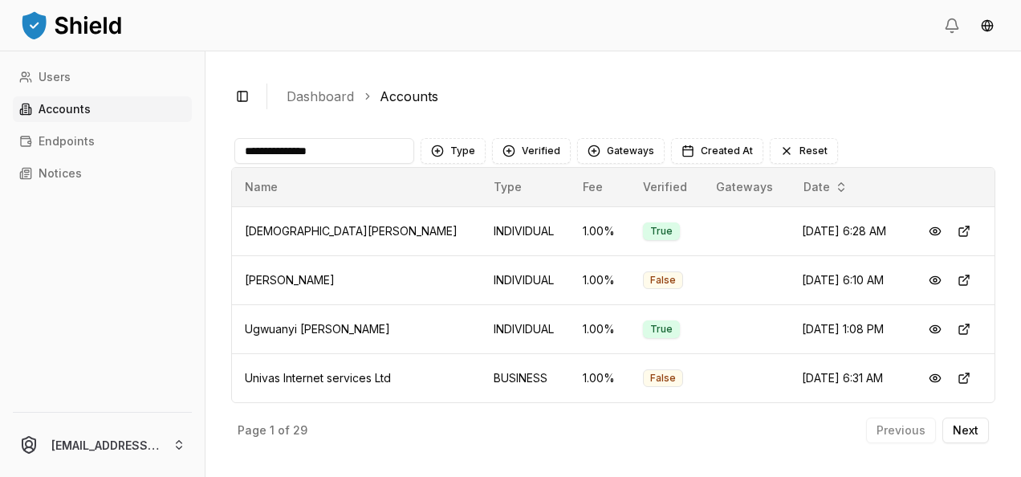
scroll to position [193, 0]
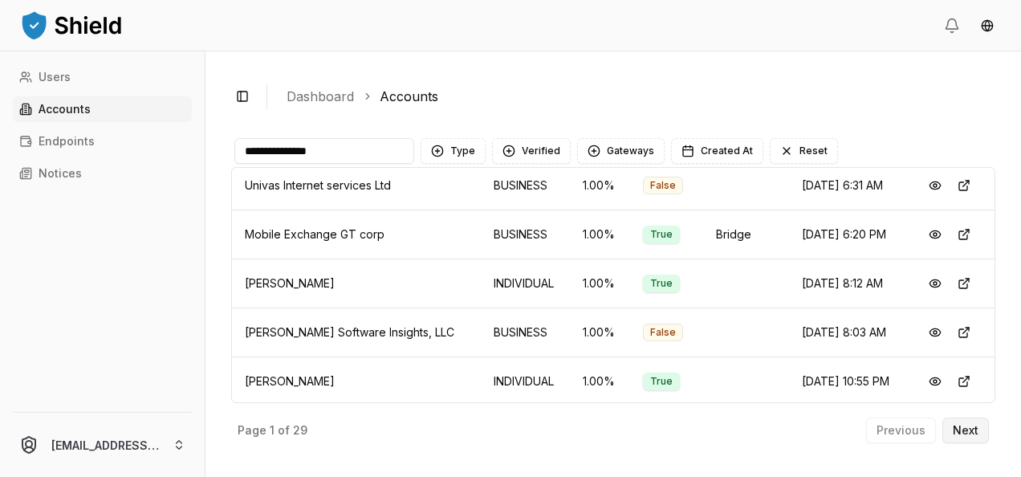
type input "**********"
click at [972, 426] on p "Next" at bounding box center [966, 430] width 26 height 11
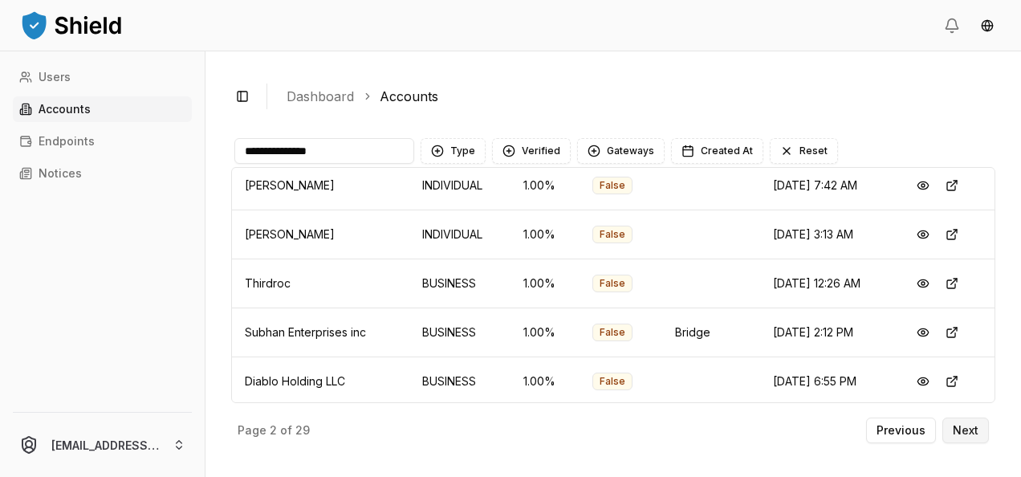
click at [972, 426] on p "Next" at bounding box center [966, 430] width 26 height 11
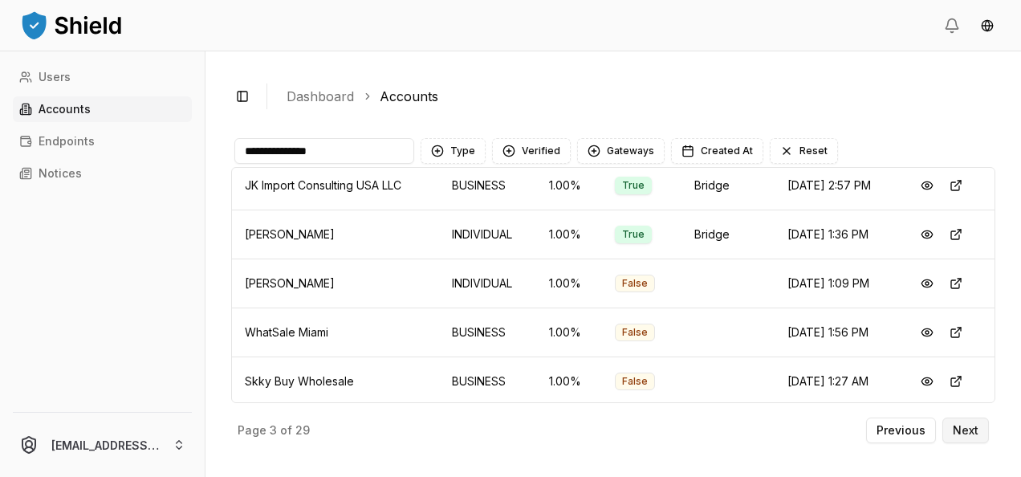
click at [972, 426] on p "Next" at bounding box center [966, 430] width 26 height 11
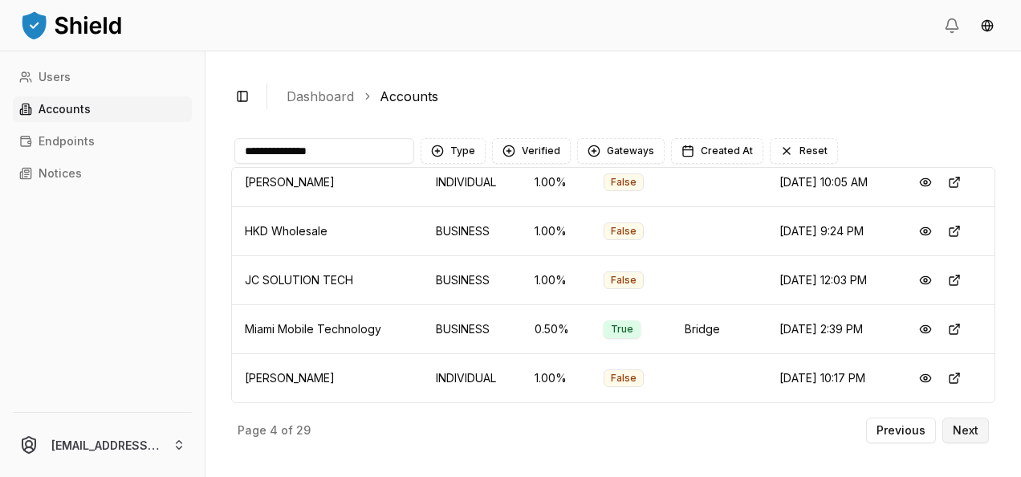
click at [972, 426] on p "Next" at bounding box center [966, 430] width 26 height 11
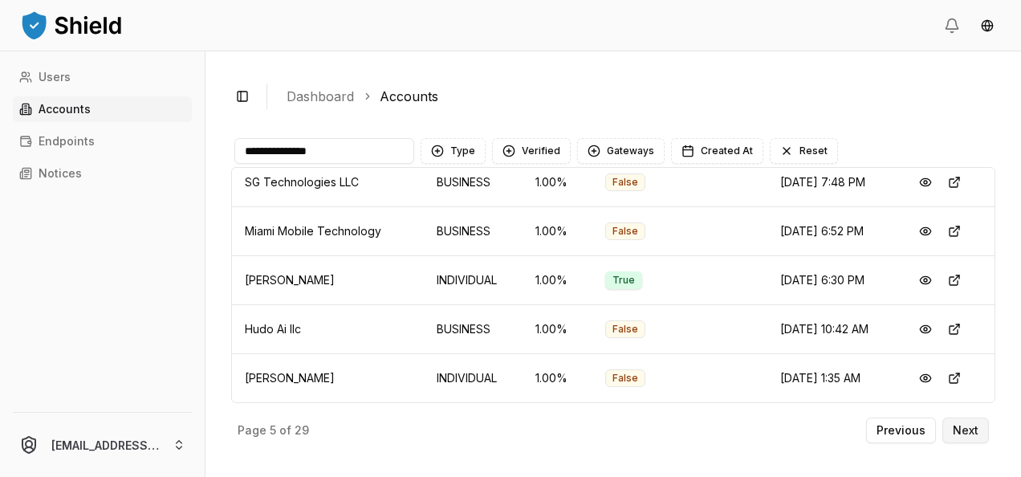
scroll to position [193, 0]
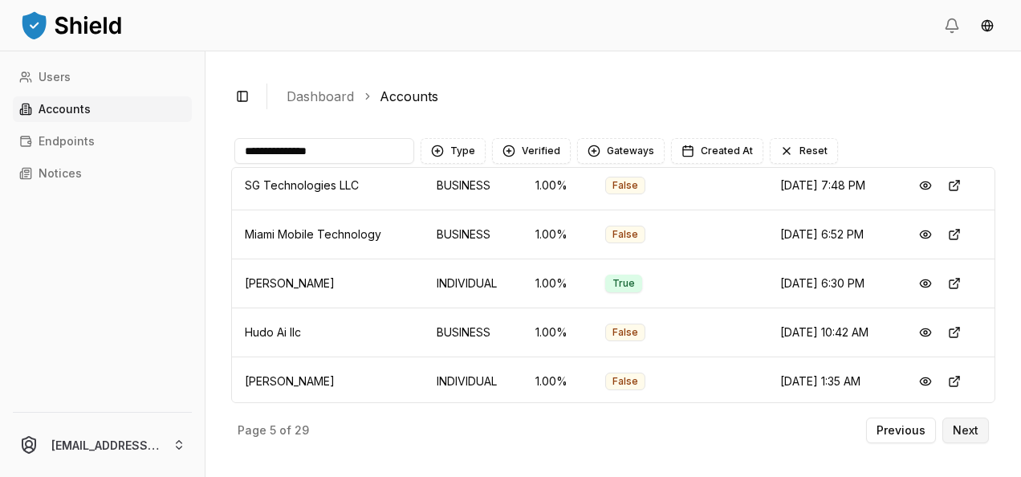
click at [972, 426] on p "Next" at bounding box center [966, 430] width 26 height 11
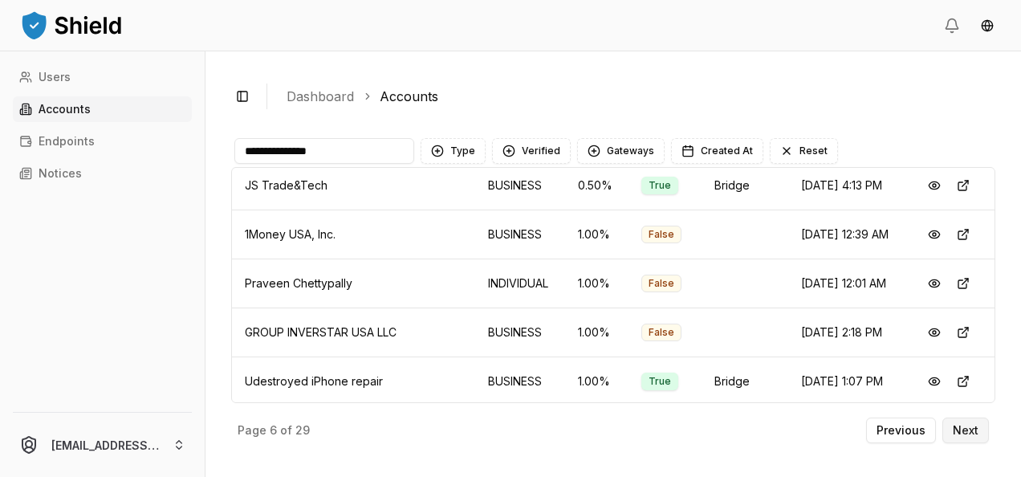
click at [972, 426] on p "Next" at bounding box center [966, 430] width 26 height 11
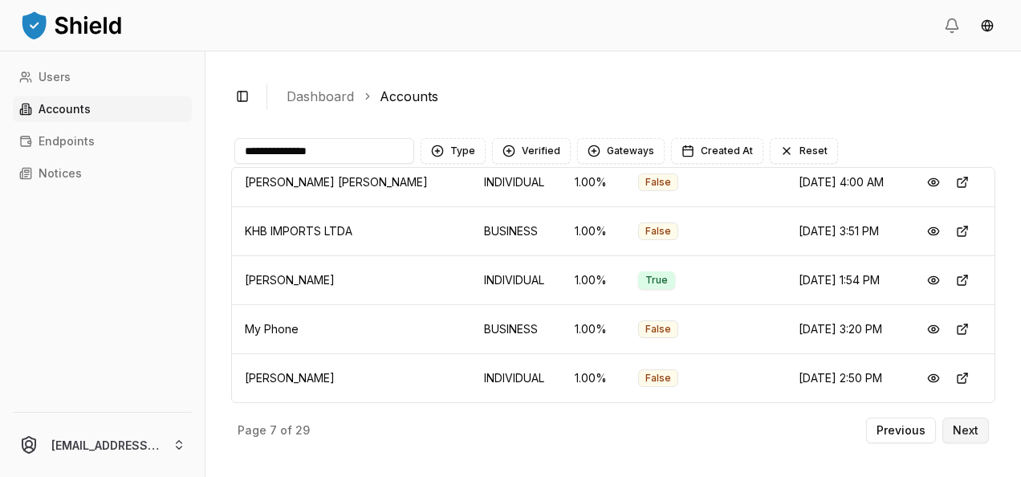
click at [972, 426] on p "Next" at bounding box center [966, 430] width 26 height 11
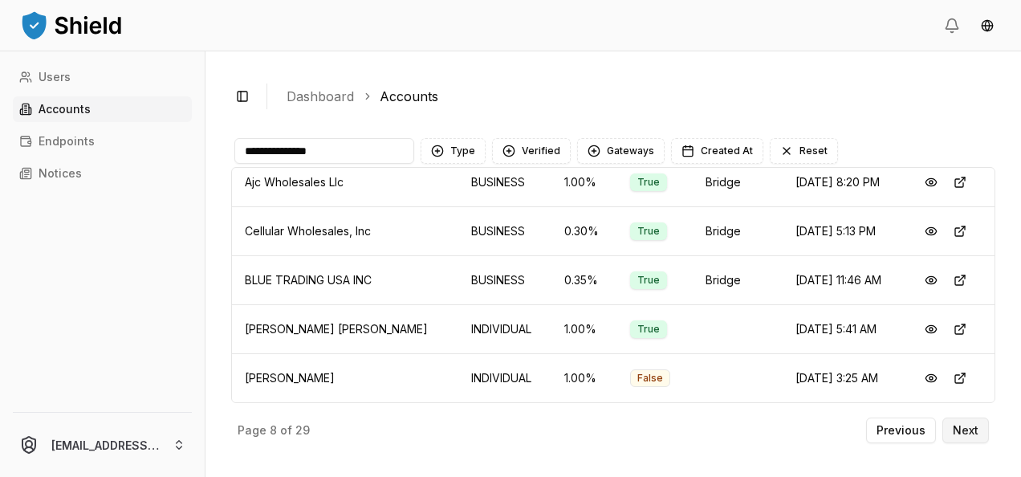
scroll to position [193, 0]
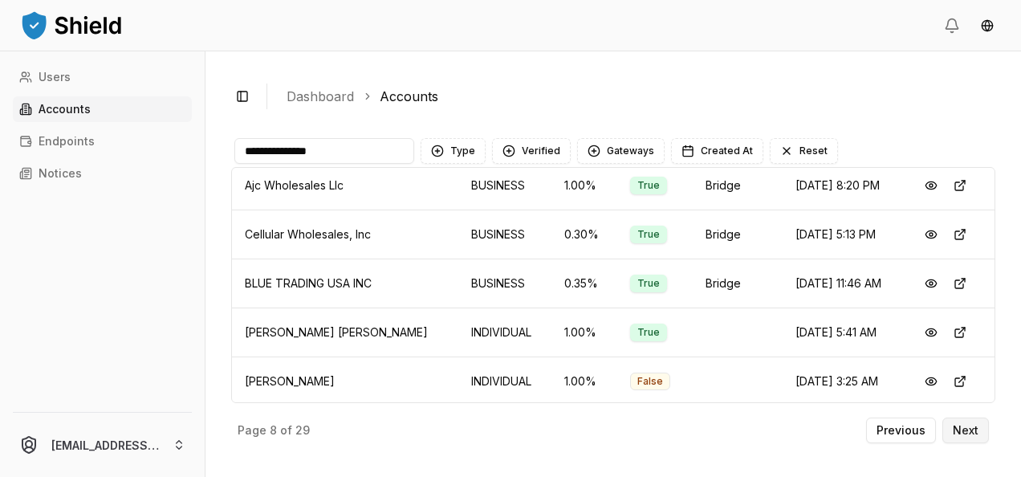
click at [972, 426] on p "Next" at bounding box center [966, 430] width 26 height 11
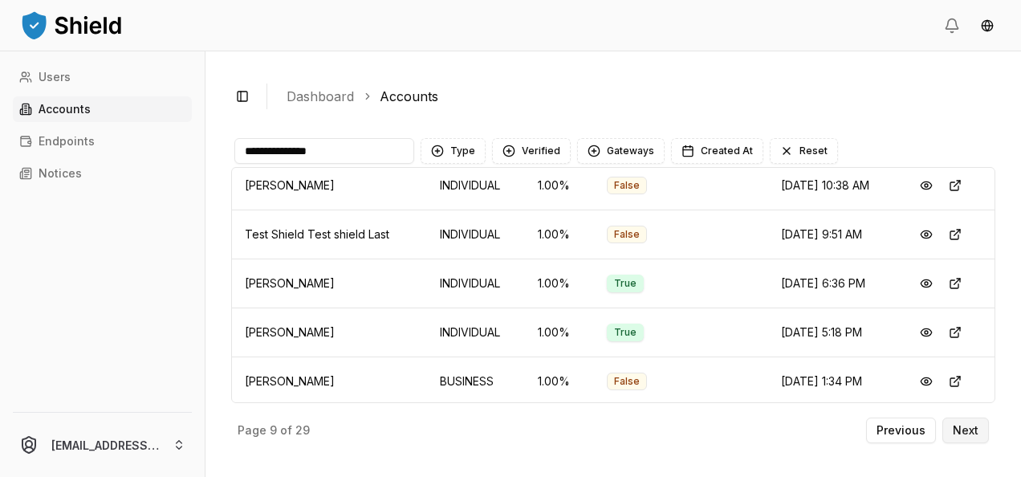
click at [972, 426] on p "Next" at bounding box center [966, 430] width 26 height 11
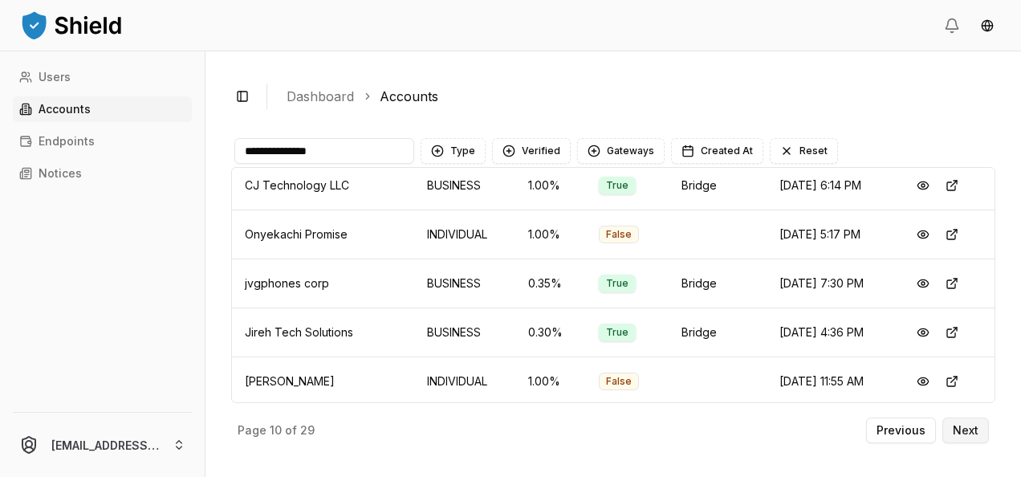
click at [972, 426] on p "Next" at bounding box center [966, 430] width 26 height 11
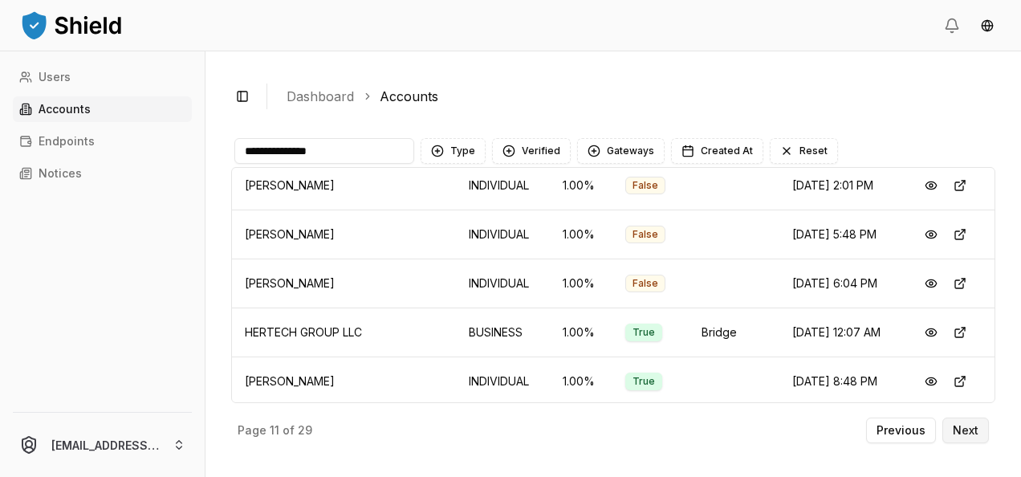
click at [972, 426] on p "Next" at bounding box center [966, 430] width 26 height 11
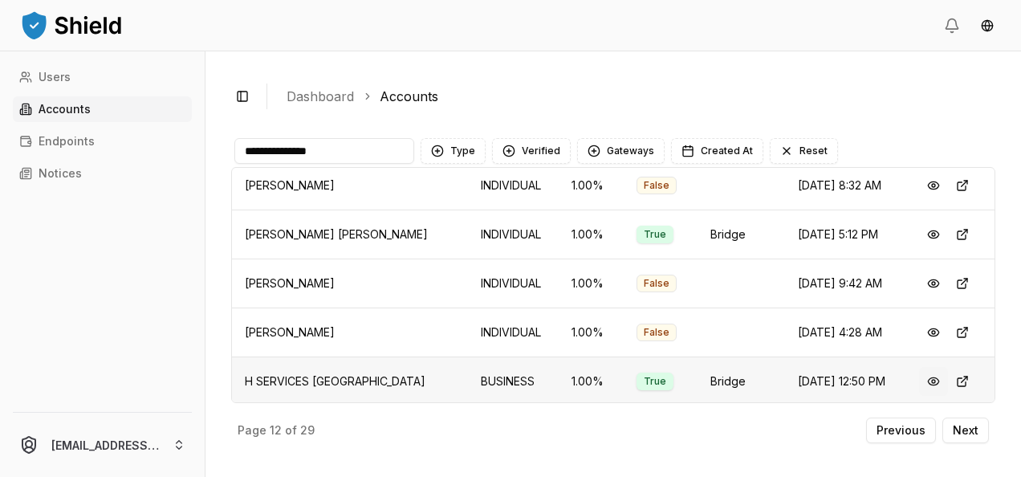
click at [919, 377] on button at bounding box center [933, 381] width 29 height 29
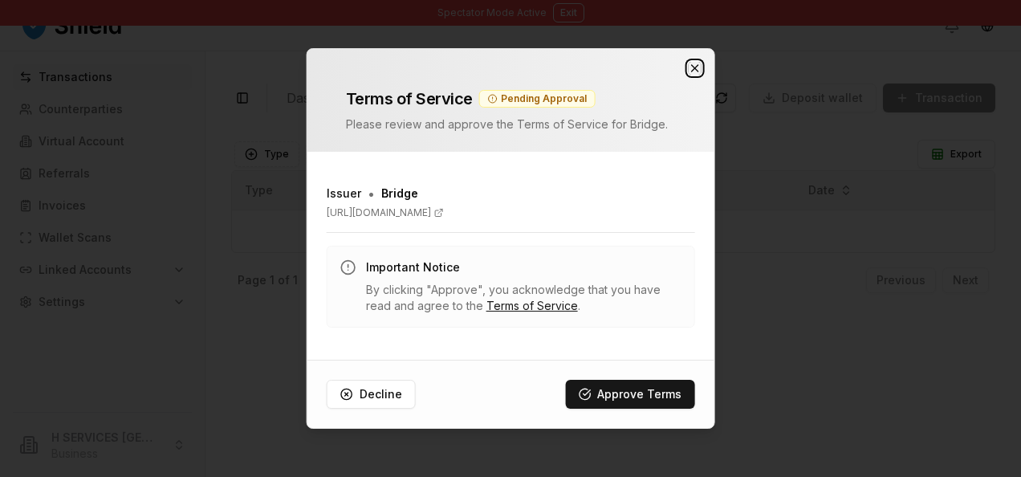
click at [691, 70] on icon "button" at bounding box center [694, 68] width 13 height 13
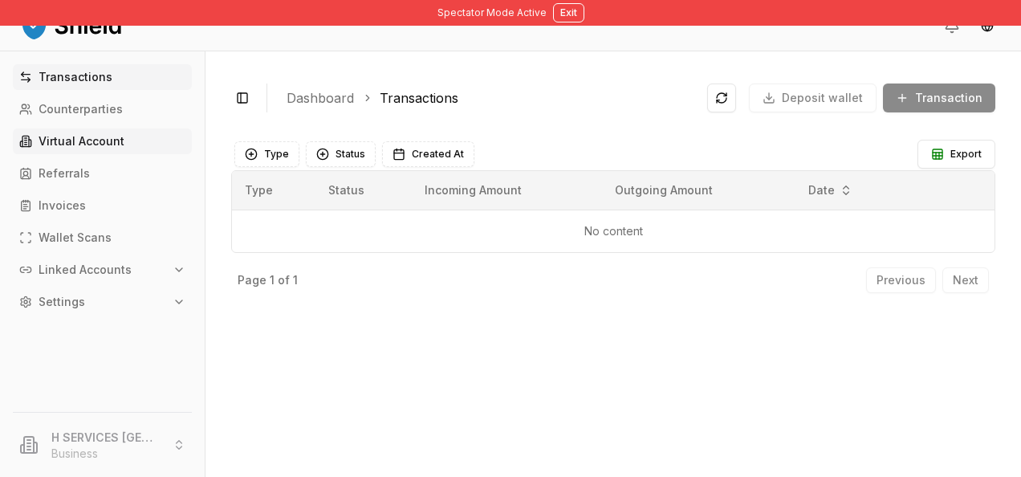
click at [75, 147] on p "Virtual Account" at bounding box center [82, 141] width 86 height 11
click at [75, 165] on link "Referrals" at bounding box center [102, 174] width 179 height 26
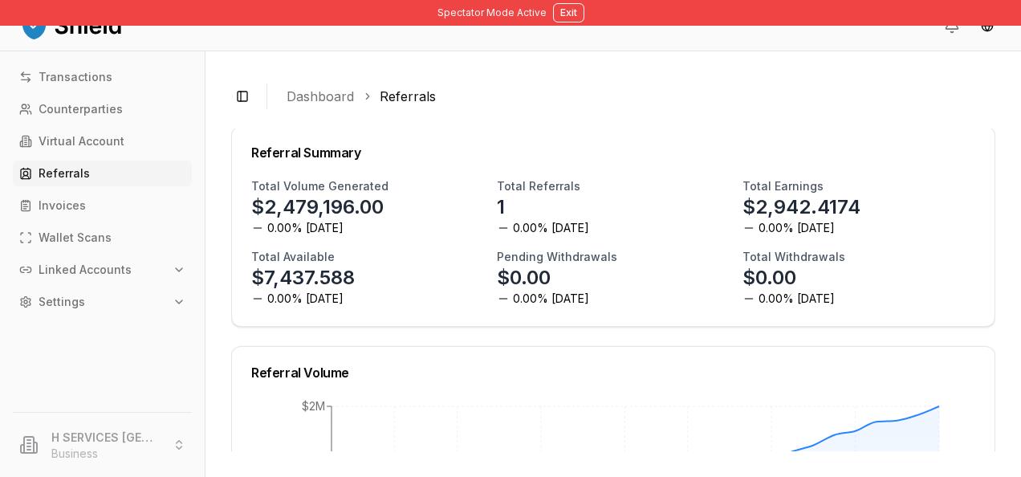
scroll to position [147, 0]
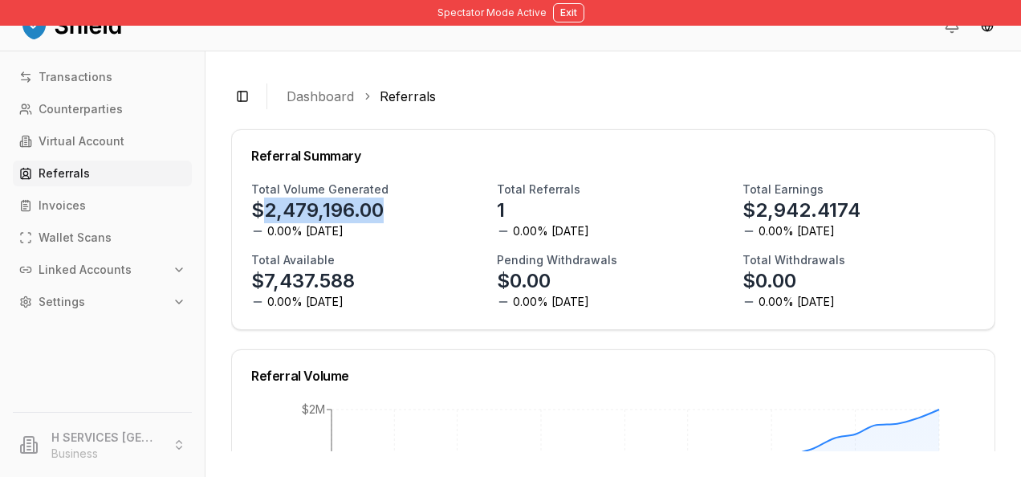
drag, startPoint x: 257, startPoint y: 206, endPoint x: 401, endPoint y: 207, distance: 144.5
click at [401, 207] on div "Total Volume Generated $2,479,196.00 0.00% today" at bounding box center [367, 210] width 233 height 58
click at [368, 204] on p "$2,479,196.00" at bounding box center [317, 211] width 132 height 26
drag, startPoint x: 379, startPoint y: 210, endPoint x: 267, endPoint y: 210, distance: 112.4
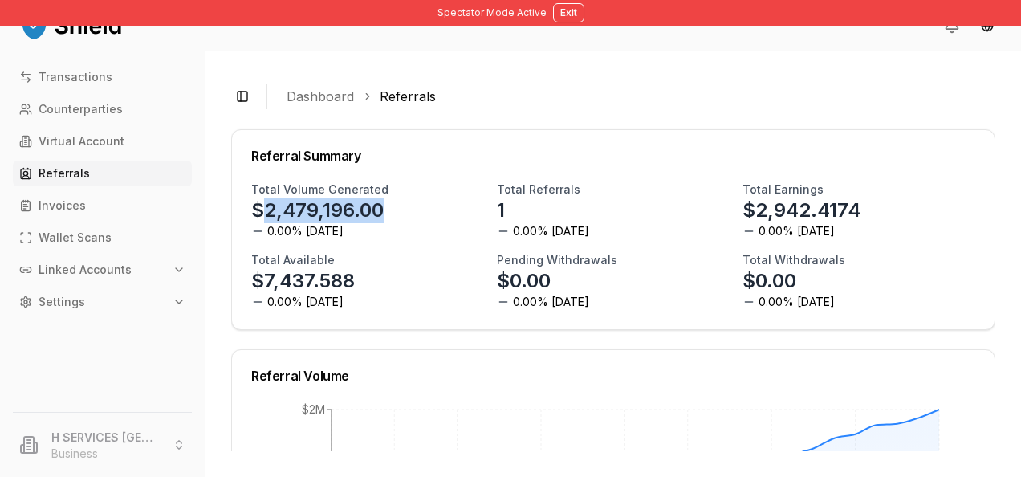
click at [267, 210] on p "$2,479,196.00" at bounding box center [317, 211] width 132 height 26
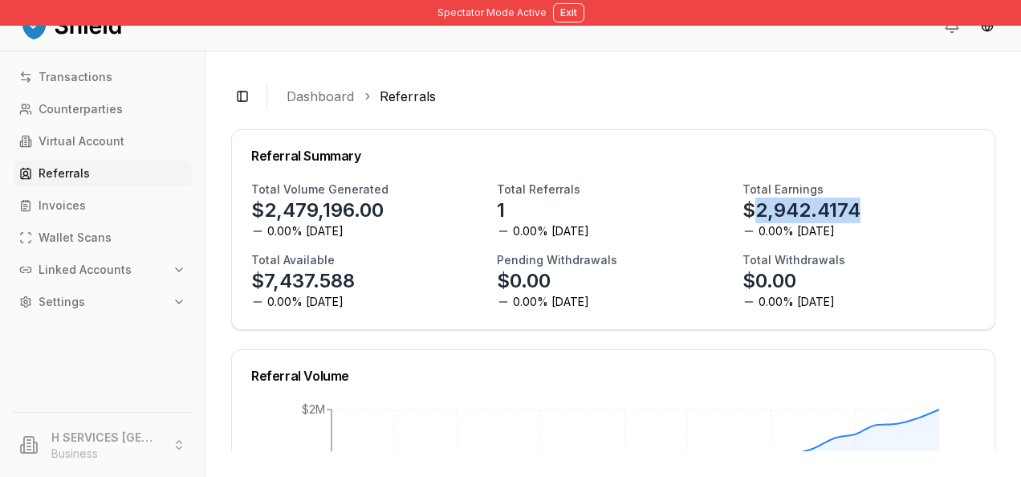
drag, startPoint x: 749, startPoint y: 212, endPoint x: 881, endPoint y: 199, distance: 132.3
click at [881, 199] on div "Total Earnings $2,942.4174 0.00% today" at bounding box center [859, 210] width 233 height 58
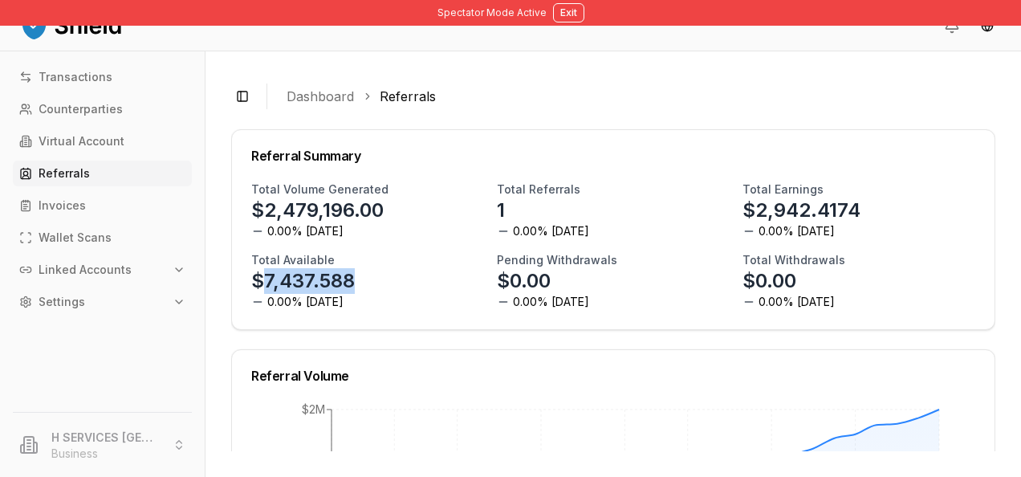
drag, startPoint x: 357, startPoint y: 283, endPoint x: 265, endPoint y: 280, distance: 91.6
click at [265, 280] on div "Total Available $7,437.588 0.00% today" at bounding box center [367, 281] width 233 height 58
drag, startPoint x: 265, startPoint y: 280, endPoint x: 279, endPoint y: 283, distance: 14.7
click at [279, 283] on p "$7,437.588" at bounding box center [303, 281] width 104 height 26
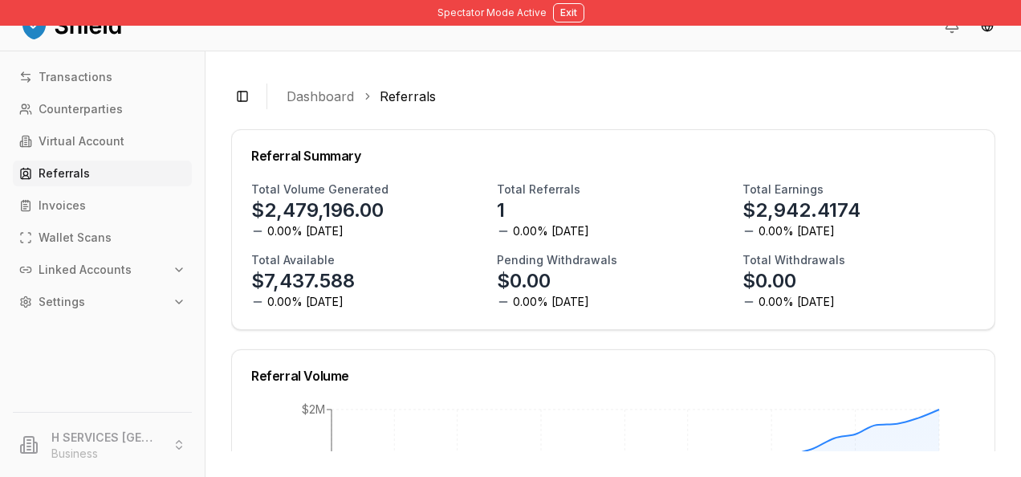
click at [810, 193] on h3 "Total Earnings" at bounding box center [783, 189] width 81 height 16
click at [805, 212] on p "$2,942.4174" at bounding box center [802, 211] width 118 height 26
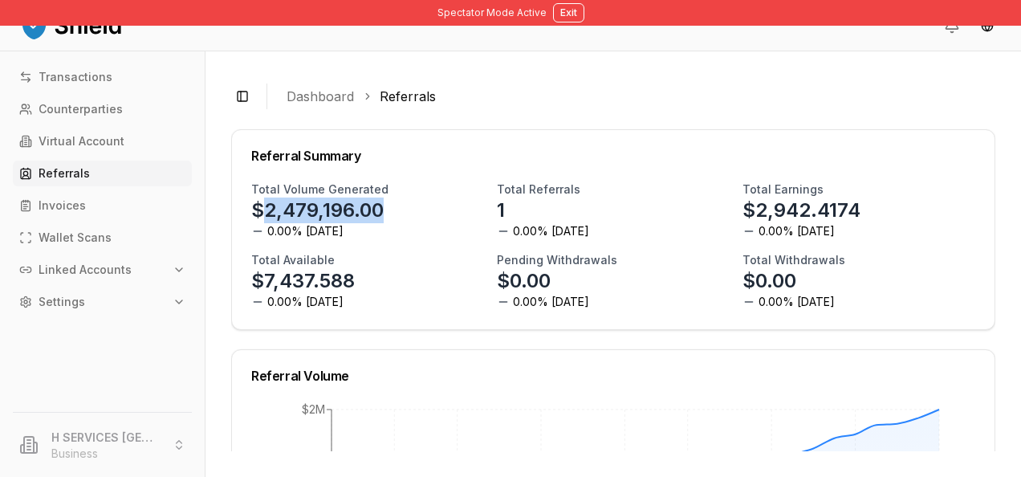
drag, startPoint x: 400, startPoint y: 225, endPoint x: 263, endPoint y: 216, distance: 136.8
click at [263, 216] on div "Total Volume Generated $2,479,196.00 0.00% today" at bounding box center [367, 210] width 233 height 58
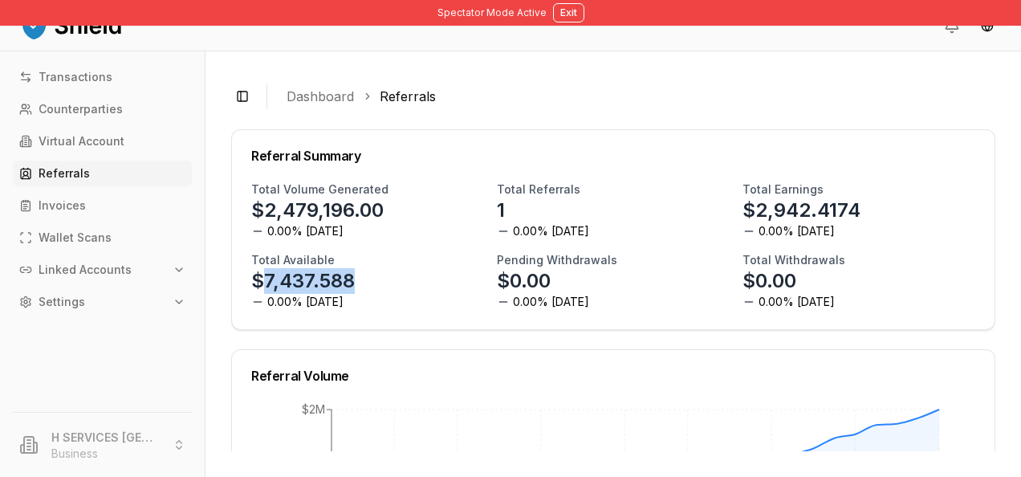
drag, startPoint x: 263, startPoint y: 216, endPoint x: 372, endPoint y: 286, distance: 129.0
click at [372, 286] on div "Total Available $7,437.588 0.00% today" at bounding box center [367, 281] width 233 height 58
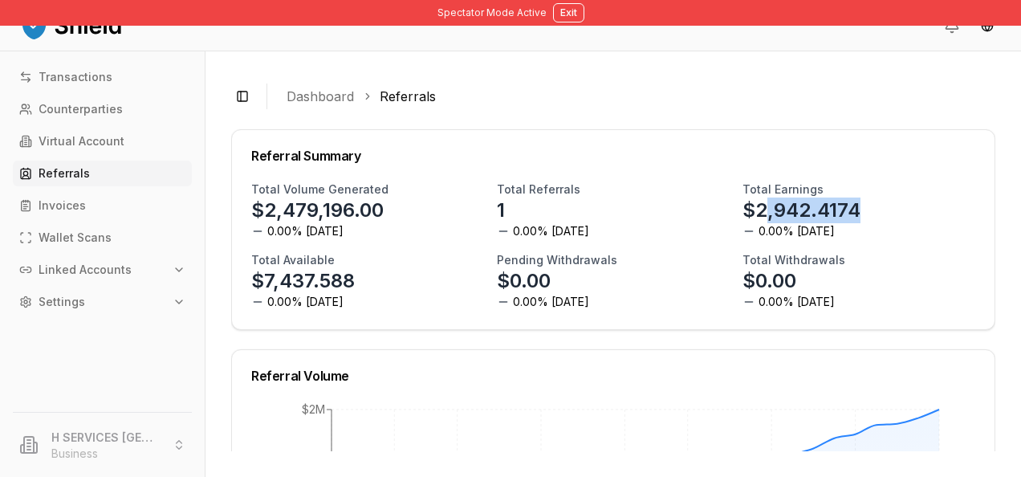
drag, startPoint x: 753, startPoint y: 209, endPoint x: 882, endPoint y: 214, distance: 128.6
click at [882, 214] on div "Total Earnings $2,942.4174 0.00% today" at bounding box center [859, 210] width 233 height 58
drag, startPoint x: 882, startPoint y: 214, endPoint x: 768, endPoint y: 214, distance: 113.2
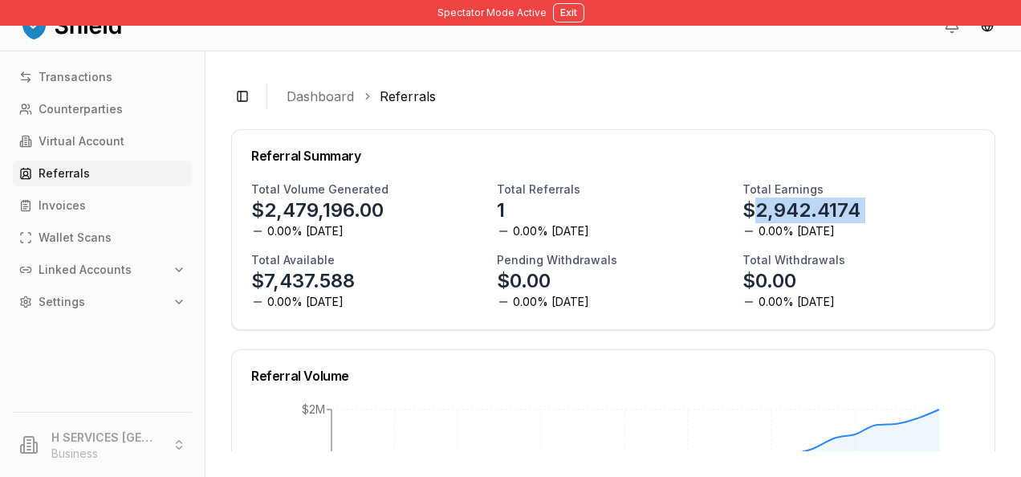
click at [768, 214] on div "Total Earnings $2,942.4174 0.00% today" at bounding box center [859, 210] width 233 height 58
click at [322, 285] on p "$7,437.588" at bounding box center [303, 281] width 104 height 26
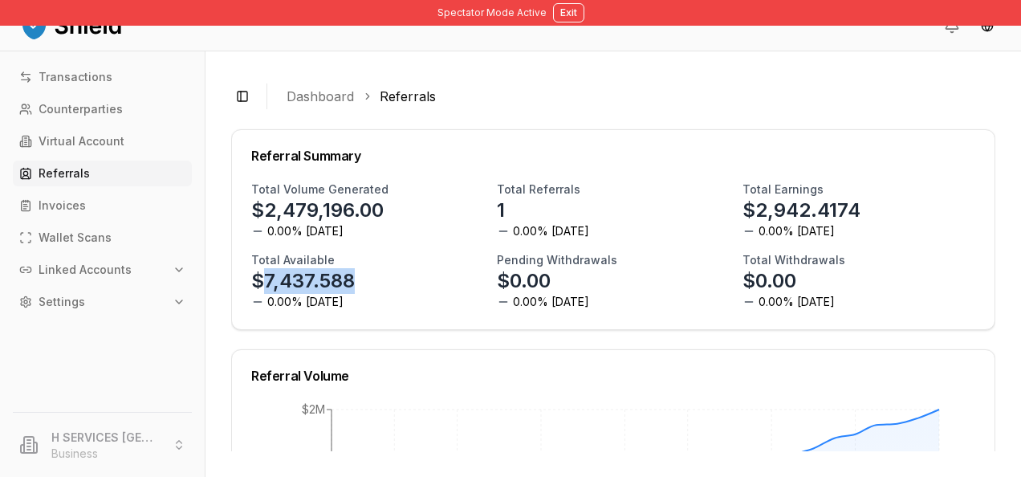
click at [322, 285] on p "$7,437.588" at bounding box center [303, 281] width 104 height 26
copy p "7,437.588"
click at [329, 290] on p "$7,437.588" at bounding box center [303, 281] width 104 height 26
click at [612, 225] on div "Total Referrals 1 0.00% today" at bounding box center [613, 210] width 233 height 58
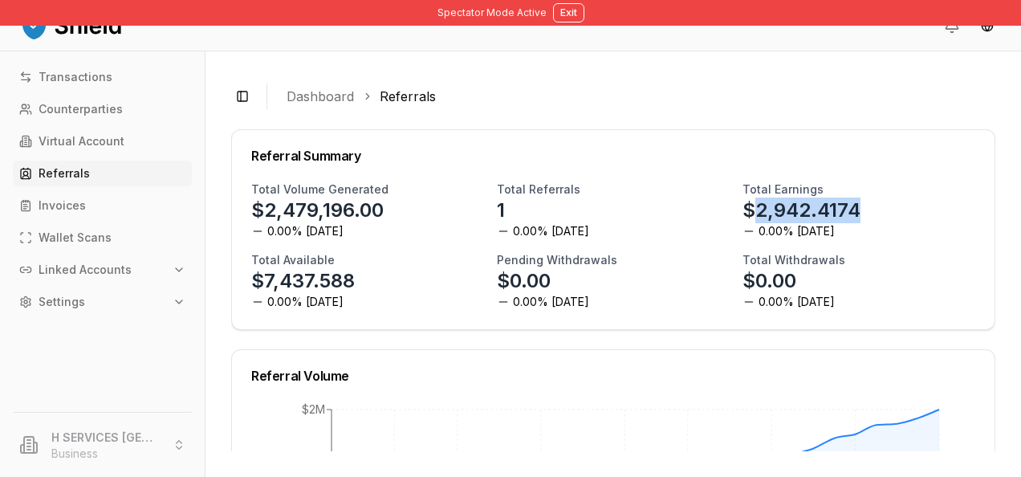
drag, startPoint x: 748, startPoint y: 207, endPoint x: 893, endPoint y: 212, distance: 145.4
click at [893, 212] on div "Total Earnings $2,942.4174 0.00% today" at bounding box center [859, 210] width 233 height 58
drag, startPoint x: 893, startPoint y: 212, endPoint x: 813, endPoint y: 195, distance: 82.0
click at [813, 195] on div "Total Earnings $2,942.4174 0.00% today" at bounding box center [859, 210] width 233 height 58
click at [813, 190] on div "Total Earnings $2,942.4174 0.00% today" at bounding box center [859, 210] width 233 height 58
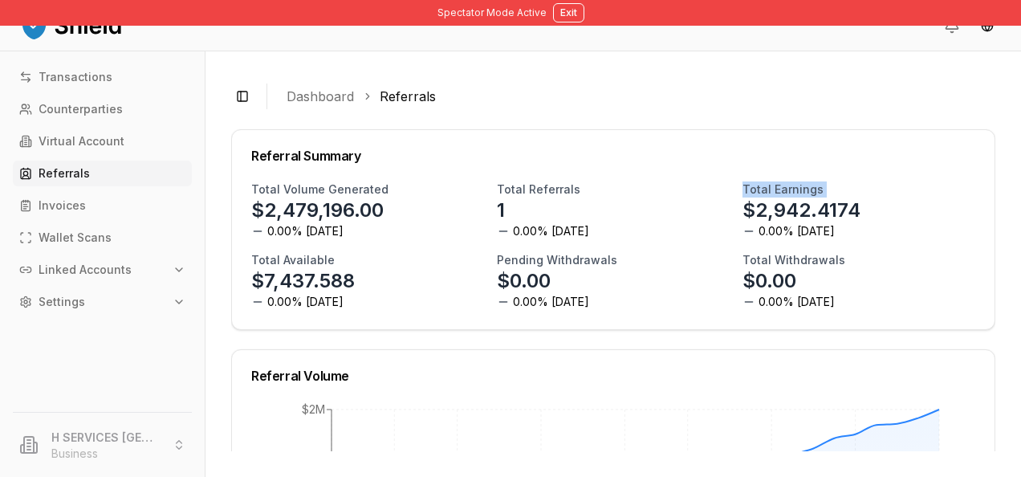
drag, startPoint x: 813, startPoint y: 190, endPoint x: 736, endPoint y: 187, distance: 77.9
click at [743, 187] on div "Total Earnings $2,942.4174 0.00% today" at bounding box center [859, 210] width 233 height 58
drag, startPoint x: 736, startPoint y: 187, endPoint x: 724, endPoint y: 194, distance: 12.9
click at [724, 194] on div "Total Volume Generated $2,479,196.00 0.00% today Total Referrals 1 0.00% today …" at bounding box center [613, 245] width 724 height 128
drag, startPoint x: 736, startPoint y: 190, endPoint x: 884, endPoint y: 206, distance: 149.4
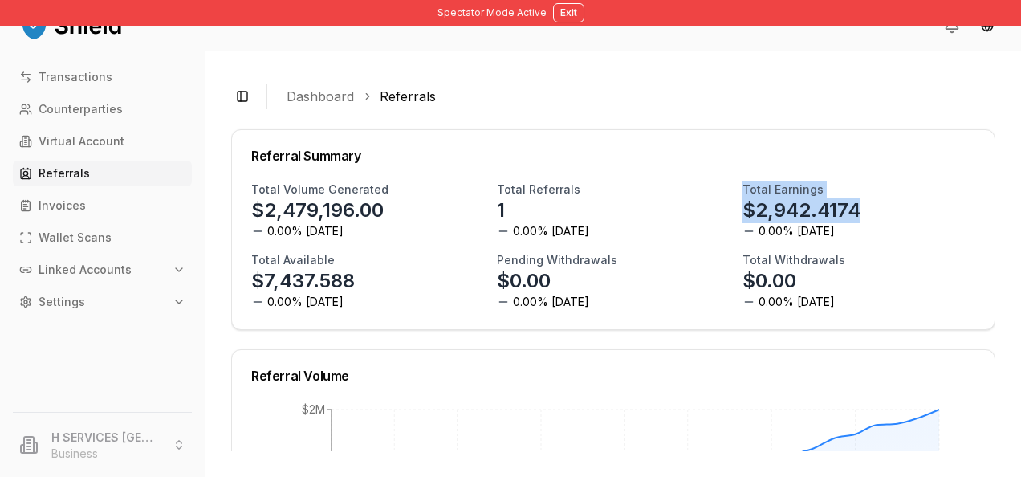
click at [884, 206] on div "Total Earnings $2,942.4174 0.00% today" at bounding box center [859, 210] width 233 height 58
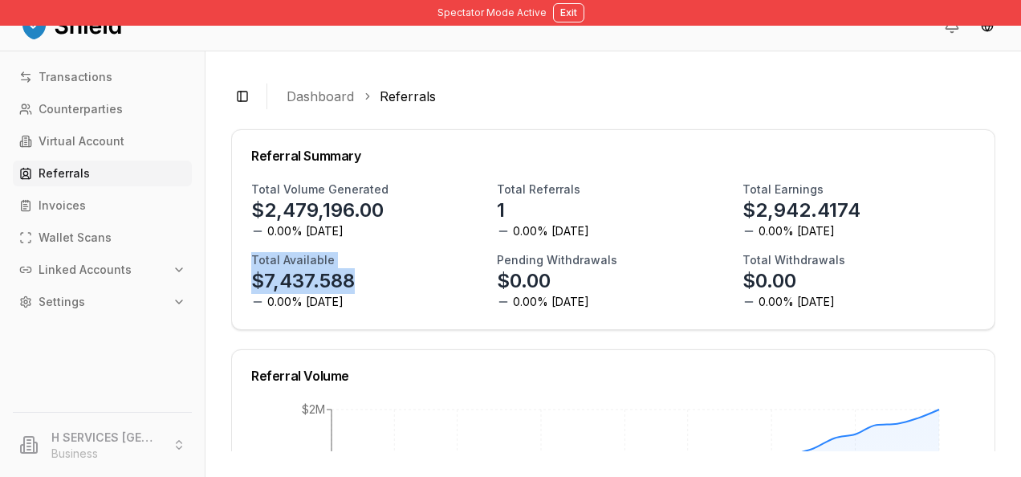
drag, startPoint x: 249, startPoint y: 259, endPoint x: 357, endPoint y: 273, distance: 108.5
click at [357, 273] on div "Total Volume Generated $2,479,196.00 0.00% today Total Referrals 1 0.00% today …" at bounding box center [613, 255] width 763 height 148
drag, startPoint x: 357, startPoint y: 273, endPoint x: 319, endPoint y: 273, distance: 37.7
click at [319, 273] on p "$7,437.588" at bounding box center [303, 281] width 104 height 26
click at [392, 284] on div "Total Available $7,437.588 0.00% today" at bounding box center [367, 281] width 233 height 58
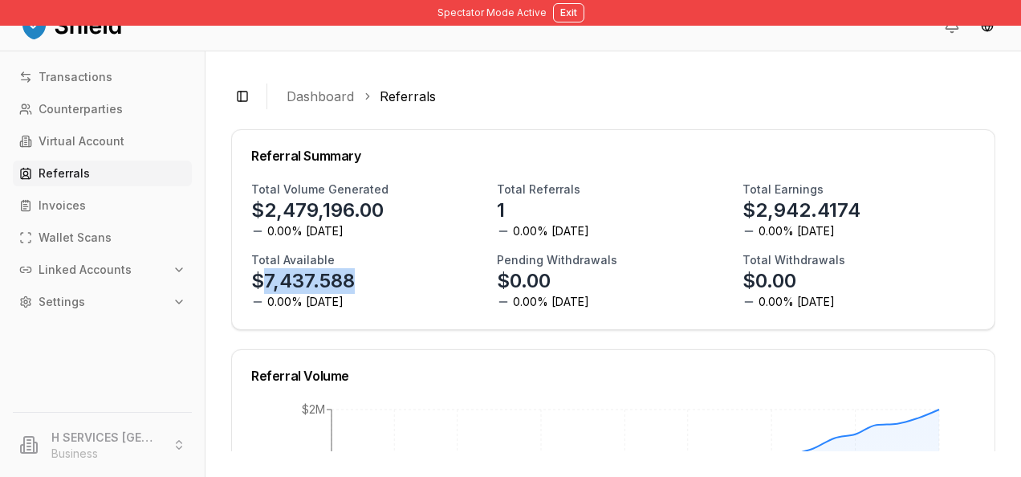
drag, startPoint x: 386, startPoint y: 284, endPoint x: 257, endPoint y: 278, distance: 129.4
click at [257, 278] on div "Total Available $7,437.588 0.00% today" at bounding box center [367, 281] width 233 height 58
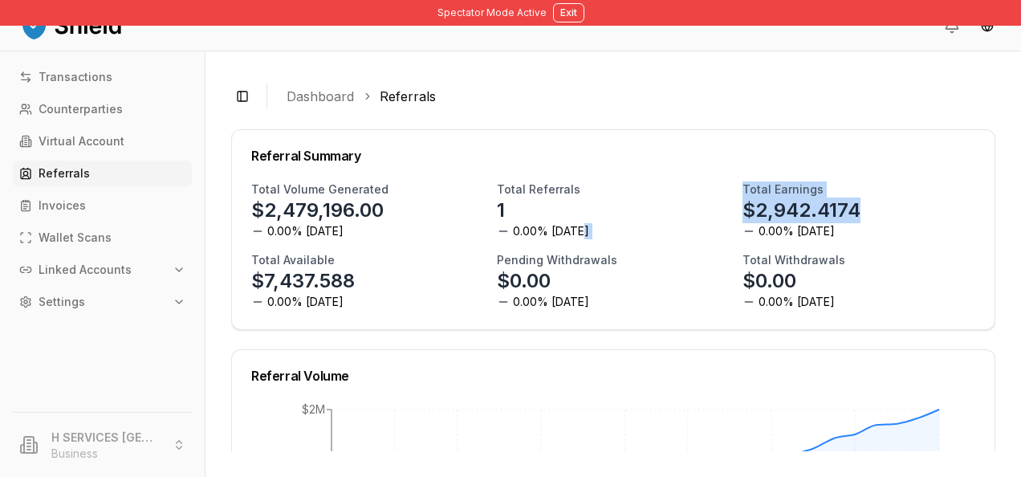
drag, startPoint x: 719, startPoint y: 194, endPoint x: 905, endPoint y: 235, distance: 190.9
click at [905, 235] on div "Total Volume Generated $2,479,196.00 0.00% today Total Referrals 1 0.00% today …" at bounding box center [613, 245] width 724 height 128
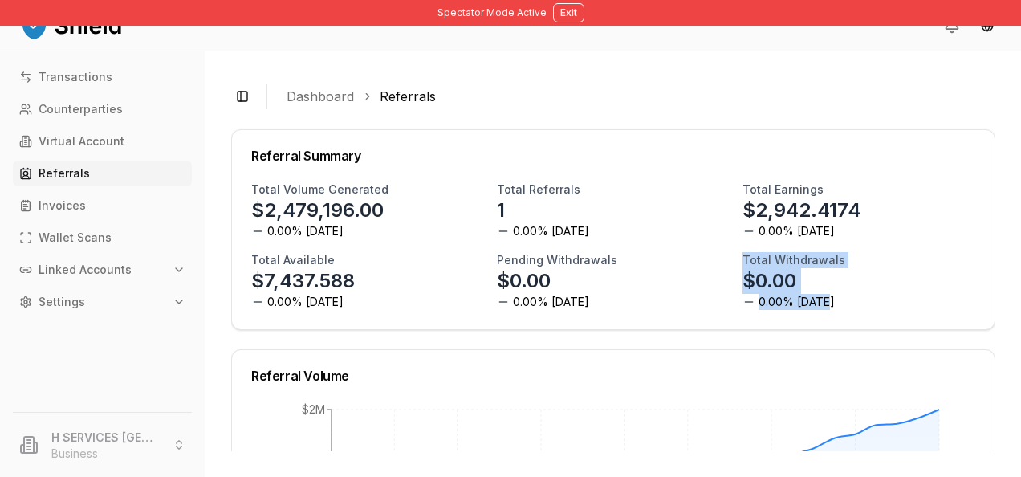
drag, startPoint x: 905, startPoint y: 235, endPoint x: 731, endPoint y: 255, distance: 175.4
click at [731, 255] on div "Total Volume Generated $2,479,196.00 0.00% today Total Referrals 1 0.00% today …" at bounding box center [613, 245] width 724 height 128
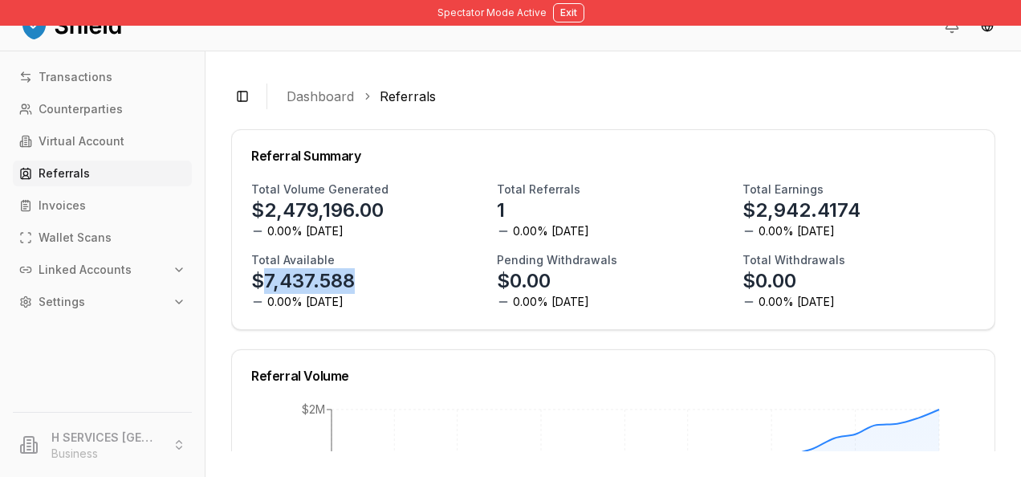
drag, startPoint x: 262, startPoint y: 275, endPoint x: 361, endPoint y: 281, distance: 99.8
click at [361, 281] on div "Total Available $7,437.588 0.00% today" at bounding box center [367, 281] width 233 height 58
click at [359, 278] on div "Total Available $7,437.588 0.00% today" at bounding box center [367, 281] width 233 height 58
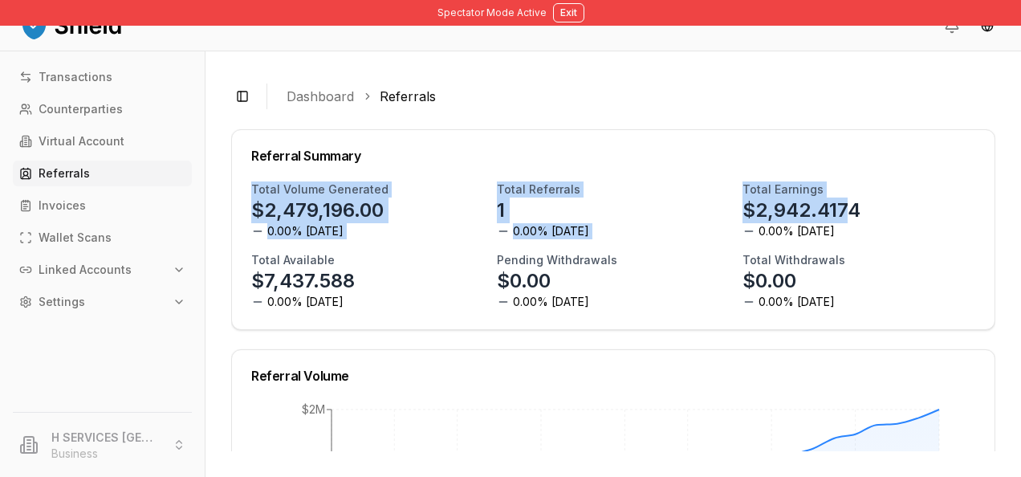
drag, startPoint x: 720, startPoint y: 178, endPoint x: 841, endPoint y: 220, distance: 127.5
click at [841, 220] on div "Referral Summary Total Volume Generated $2,479,196.00 0.00% today Total Referra…" at bounding box center [613, 229] width 764 height 201
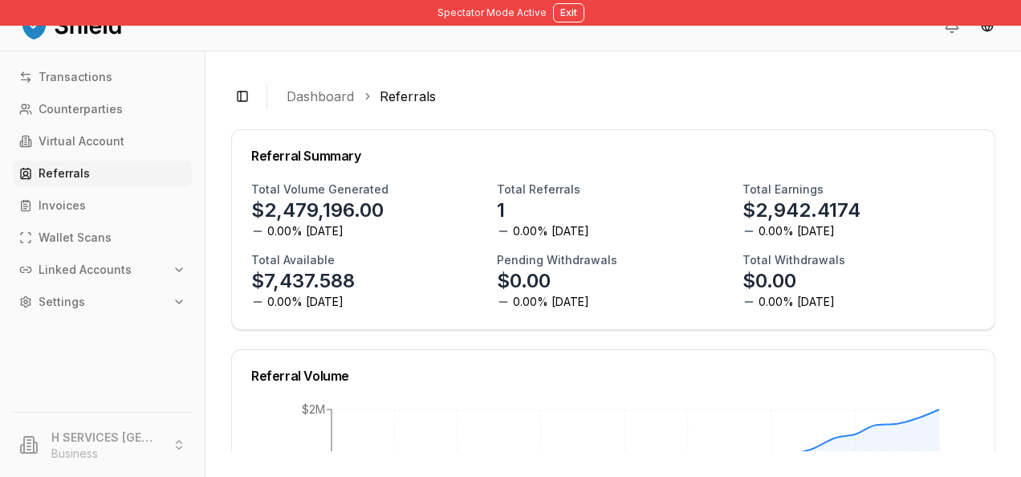
click at [848, 220] on p "$2,942.4174" at bounding box center [802, 211] width 118 height 26
drag, startPoint x: 728, startPoint y: 199, endPoint x: 836, endPoint y: 220, distance: 109.6
click at [836, 220] on div "Total Volume Generated $2,479,196.00 0.00% today Total Referrals 1 0.00% today …" at bounding box center [613, 245] width 724 height 128
click at [577, 202] on div "Total Referrals 1 0.00% today" at bounding box center [613, 210] width 233 height 58
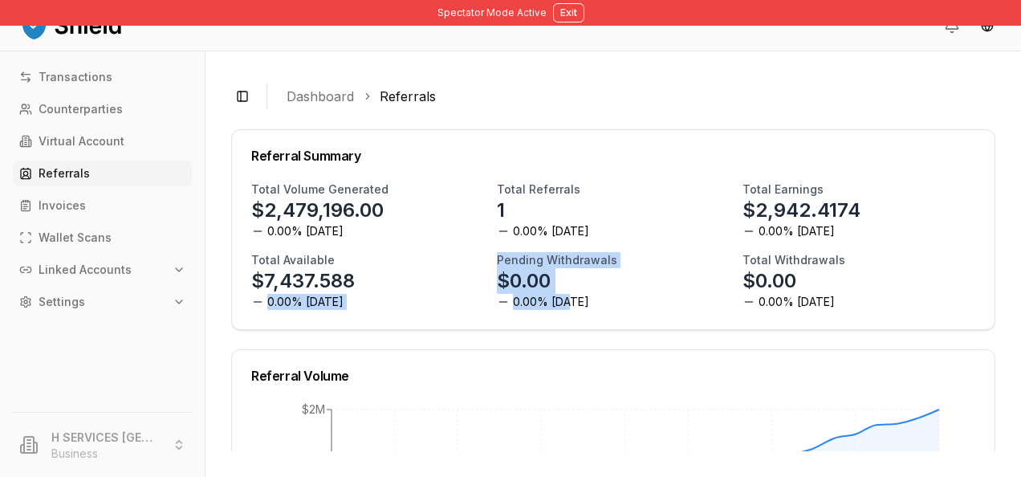
drag, startPoint x: 566, startPoint y: 284, endPoint x: 485, endPoint y: 259, distance: 85.1
click at [485, 259] on div "Total Volume Generated $2,479,196.00 0.00% today Total Referrals 1 0.00% today …" at bounding box center [613, 245] width 724 height 128
click at [359, 284] on div "Total Available $7,437.588 0.00% today" at bounding box center [367, 281] width 233 height 58
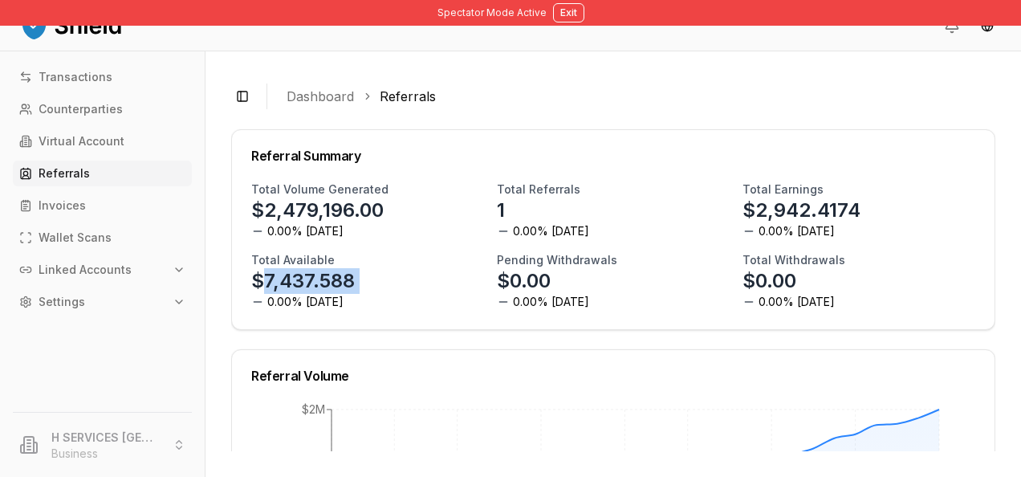
drag, startPoint x: 342, startPoint y: 284, endPoint x: 252, endPoint y: 270, distance: 91.1
click at [252, 270] on div "Total Available $7,437.588 0.00% today" at bounding box center [367, 281] width 233 height 58
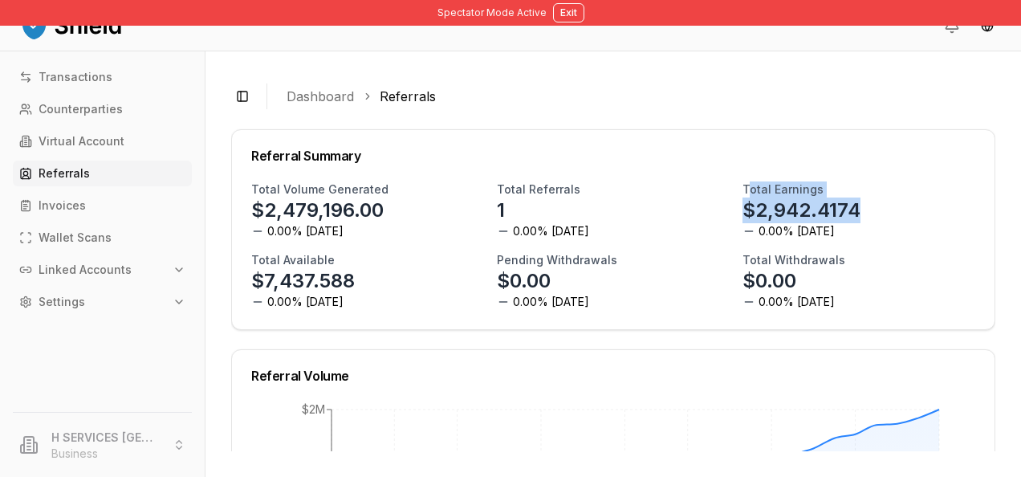
drag, startPoint x: 740, startPoint y: 194, endPoint x: 885, endPoint y: 206, distance: 145.0
click at [885, 206] on div "Total Earnings $2,942.4174 0.00% today" at bounding box center [859, 210] width 233 height 58
drag, startPoint x: 885, startPoint y: 206, endPoint x: 835, endPoint y: 210, distance: 49.9
click at [835, 210] on p "$2,942.4174" at bounding box center [802, 211] width 118 height 26
click at [763, 218] on p "$2,942.4174" at bounding box center [802, 211] width 118 height 26
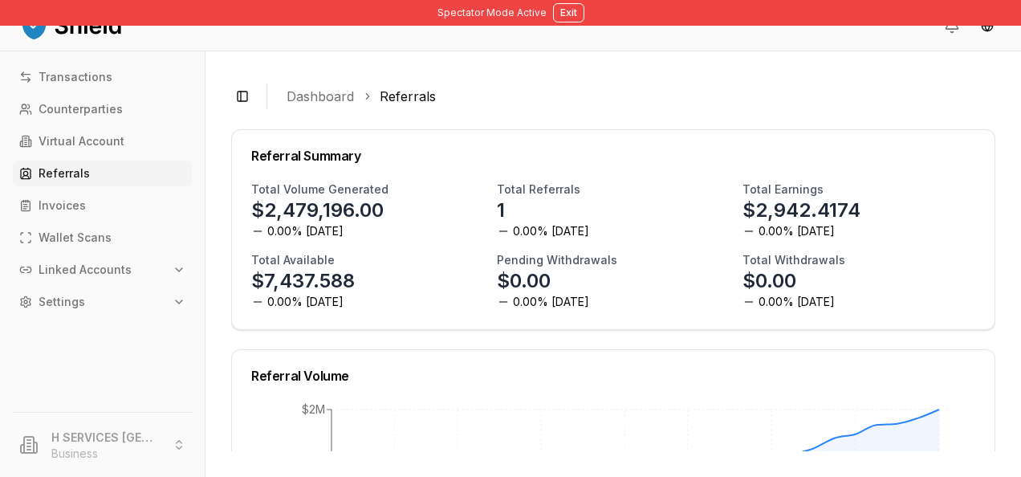
click at [756, 271] on p "$0.00" at bounding box center [770, 281] width 54 height 26
drag, startPoint x: 544, startPoint y: 279, endPoint x: 491, endPoint y: 278, distance: 53.0
click at [491, 278] on div "Total Volume Generated $2,479,196.00 0.00% today Total Referrals 1 0.00% today …" at bounding box center [613, 245] width 724 height 128
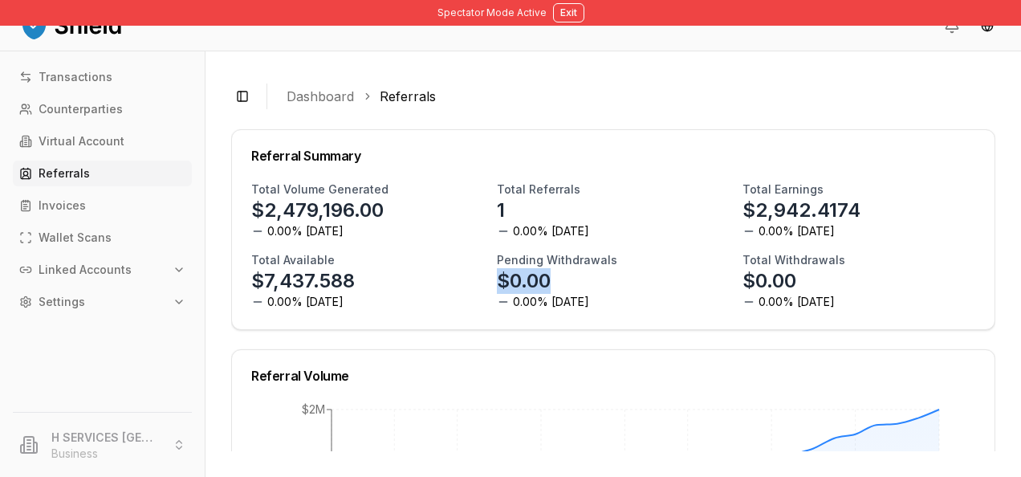
click at [491, 278] on div "Total Volume Generated $2,479,196.00 0.00% today Total Referrals 1 0.00% today …" at bounding box center [613, 245] width 724 height 128
drag, startPoint x: 491, startPoint y: 278, endPoint x: 536, endPoint y: 278, distance: 45.0
click at [536, 278] on p "$0.00" at bounding box center [524, 281] width 54 height 26
click at [560, 278] on div "Pending Withdrawals $0.00 0.00% today" at bounding box center [613, 281] width 233 height 58
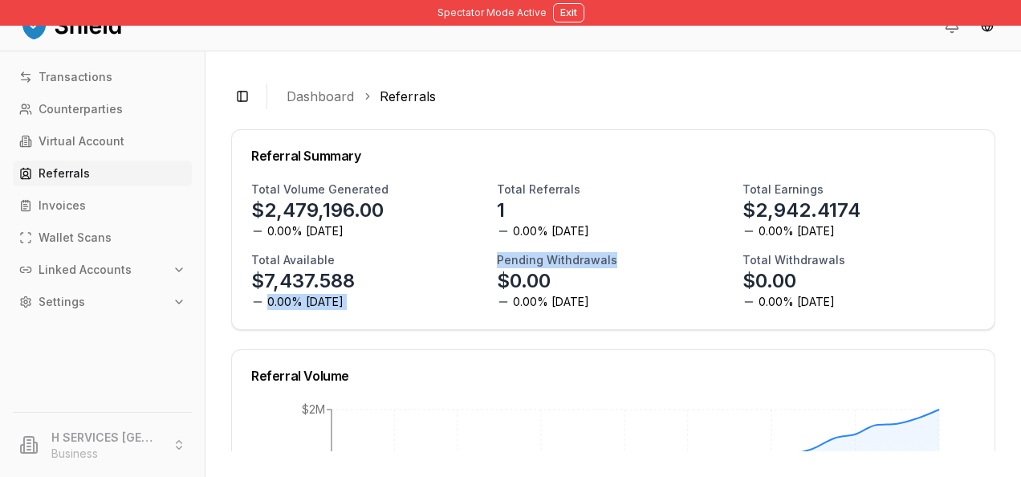
drag, startPoint x: 560, startPoint y: 278, endPoint x: 436, endPoint y: 283, distance: 124.6
click at [436, 283] on div "Total Volume Generated $2,479,196.00 0.00% today Total Referrals 1 0.00% today …" at bounding box center [613, 245] width 724 height 128
drag, startPoint x: 436, startPoint y: 283, endPoint x: 484, endPoint y: 281, distance: 48.2
click at [484, 281] on div "Total Volume Generated $2,479,196.00 0.00% today Total Referrals 1 0.00% today …" at bounding box center [613, 245] width 724 height 128
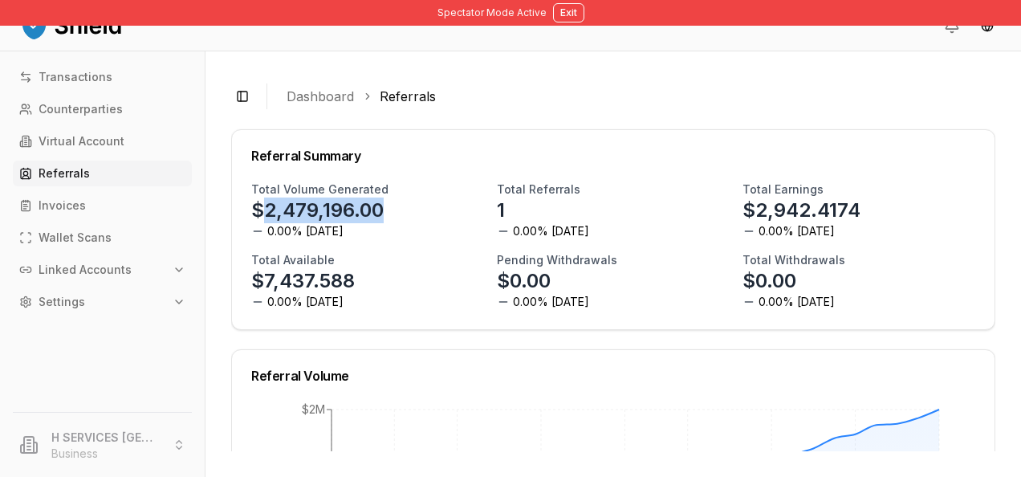
drag, startPoint x: 400, startPoint y: 214, endPoint x: 263, endPoint y: 213, distance: 137.3
click at [263, 213] on div "Total Volume Generated $2,479,196.00 0.00% today" at bounding box center [367, 210] width 233 height 58
copy p "2,479,196.00"
click at [570, 149] on div "Referral Summary" at bounding box center [613, 155] width 724 height 13
drag, startPoint x: 402, startPoint y: 219, endPoint x: 264, endPoint y: 217, distance: 138.1
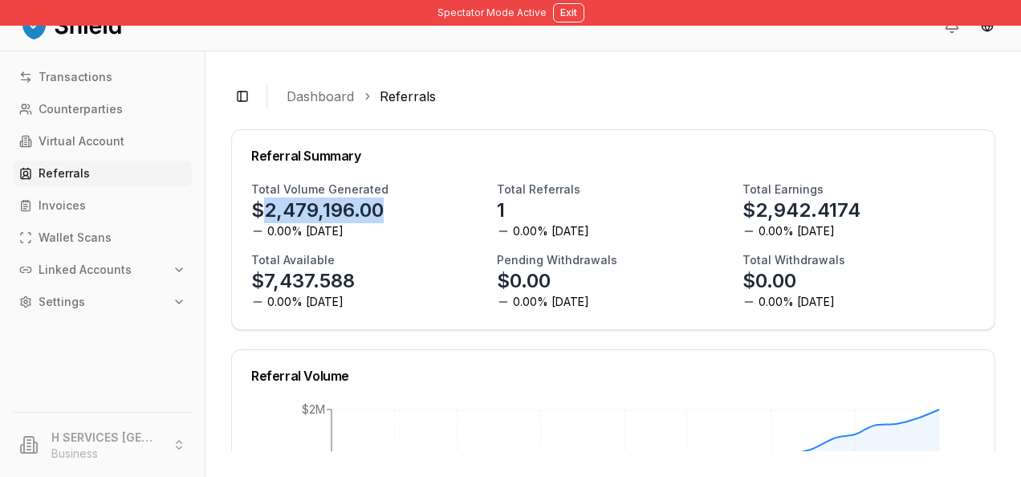
click at [264, 217] on div "Total Volume Generated $2,479,196.00 0.00% today" at bounding box center [367, 210] width 233 height 58
drag, startPoint x: 264, startPoint y: 217, endPoint x: 348, endPoint y: 222, distance: 84.5
click at [348, 222] on div "Total Volume Generated $2,479,196.00 0.00% today" at bounding box center [367, 210] width 233 height 58
click at [425, 210] on div "Total Volume Generated $2,479,196.00 0.00% today" at bounding box center [367, 210] width 233 height 58
drag, startPoint x: 415, startPoint y: 209, endPoint x: 259, endPoint y: 218, distance: 156.1
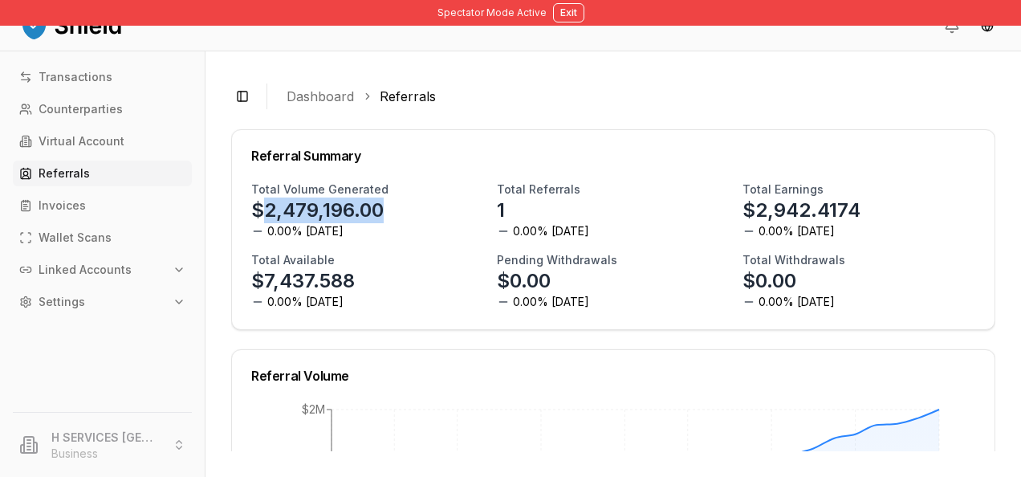
click at [259, 218] on div "Total Volume Generated $2,479,196.00 0.00% today" at bounding box center [367, 210] width 233 height 58
click at [259, 218] on p "$2,479,196.00" at bounding box center [317, 211] width 132 height 26
click at [267, 216] on p "$2,479,196.00" at bounding box center [317, 211] width 132 height 26
drag, startPoint x: 267, startPoint y: 215, endPoint x: 384, endPoint y: 219, distance: 116.5
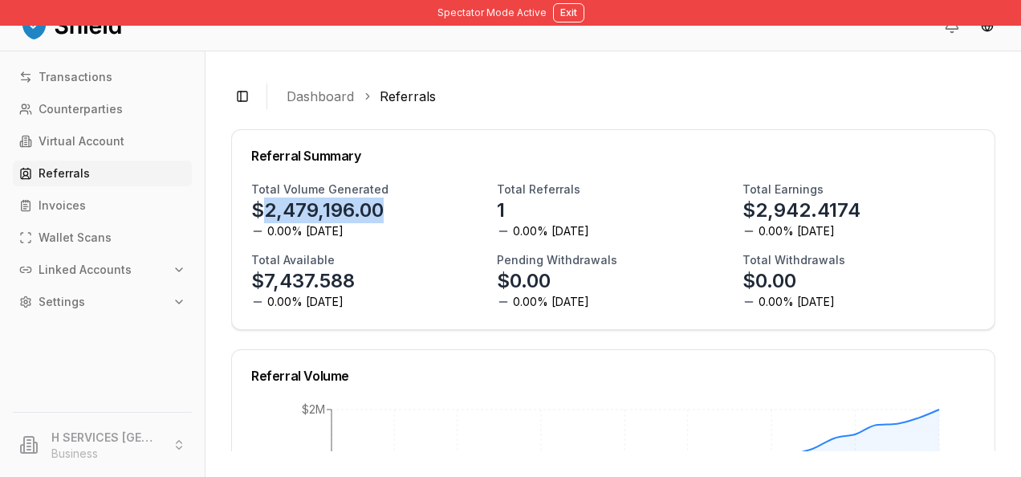
click at [384, 219] on p "$2,479,196.00" at bounding box center [317, 211] width 132 height 26
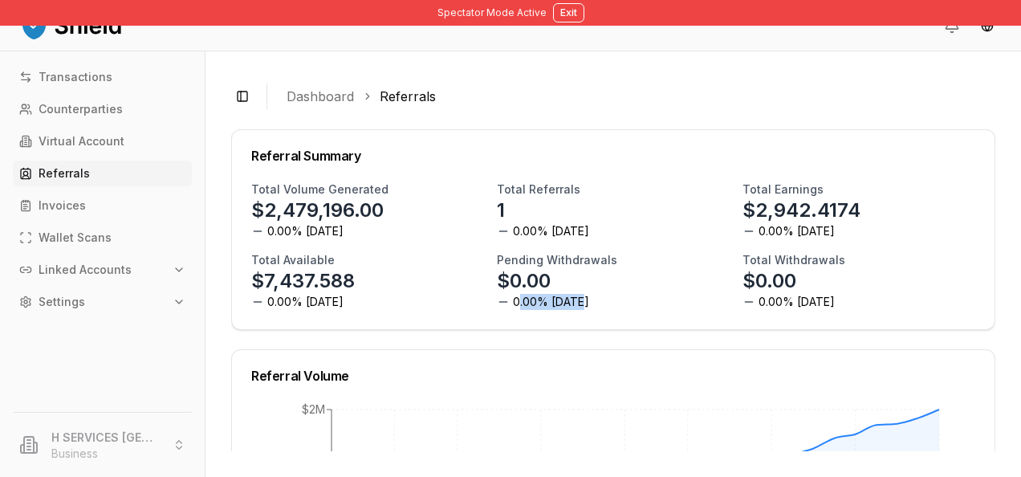
drag, startPoint x: 580, startPoint y: 320, endPoint x: 513, endPoint y: 313, distance: 67.0
click at [513, 313] on div "Total Volume Generated $2,479,196.00 0.00% today Total Referrals 1 0.00% today …" at bounding box center [613, 255] width 763 height 148
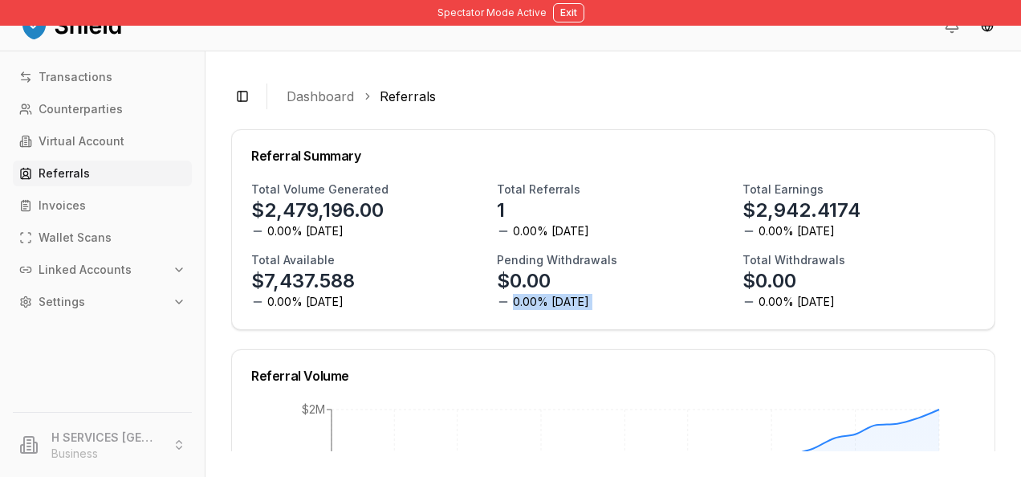
click at [513, 313] on div "Total Volume Generated $2,479,196.00 0.00% today Total Referrals 1 0.00% today …" at bounding box center [613, 255] width 763 height 148
click at [789, 294] on span "0.00% [DATE]" at bounding box center [797, 302] width 76 height 16
drag, startPoint x: 597, startPoint y: 297, endPoint x: 488, endPoint y: 304, distance: 109.4
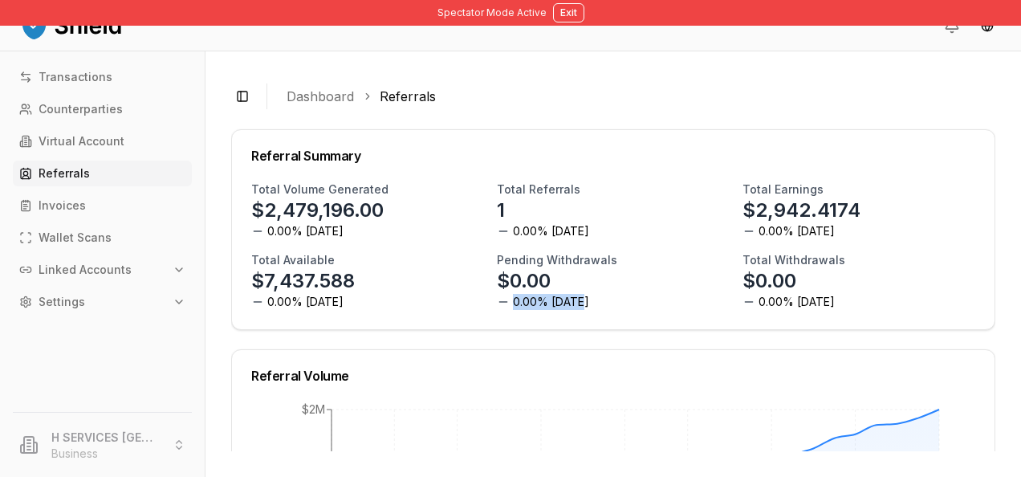
click at [488, 304] on div "Total Volume Generated $2,479,196.00 0.00% today Total Referrals 1 0.00% today …" at bounding box center [613, 245] width 724 height 128
drag, startPoint x: 488, startPoint y: 304, endPoint x: 522, endPoint y: 307, distance: 33.9
click at [522, 307] on span "0.00% [DATE]" at bounding box center [551, 302] width 76 height 16
click at [594, 308] on div "Pending Withdrawals $0.00 0.00% today" at bounding box center [613, 281] width 233 height 58
drag, startPoint x: 591, startPoint y: 305, endPoint x: 506, endPoint y: 306, distance: 85.1
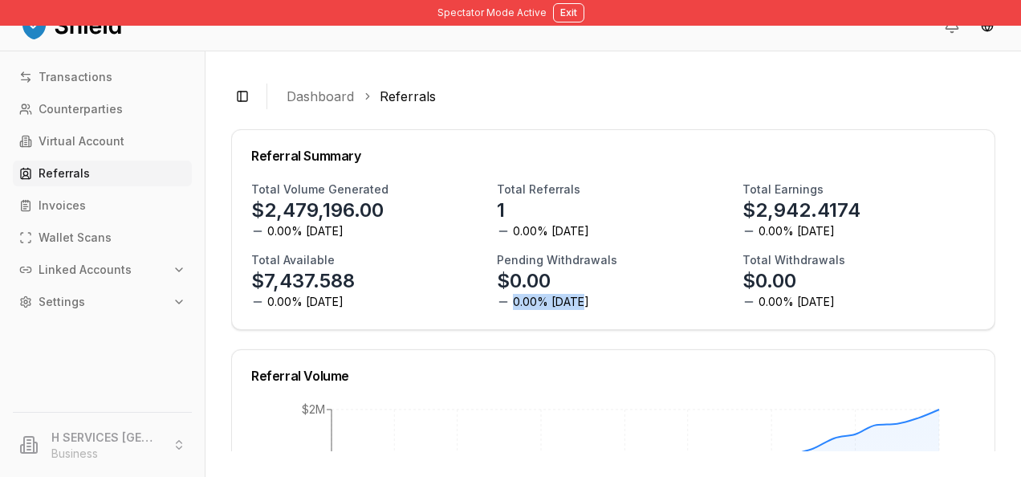
click at [506, 306] on div "Pending Withdrawals $0.00 0.00% today" at bounding box center [613, 281] width 233 height 58
click at [506, 306] on div "0.00% [DATE]" at bounding box center [543, 302] width 92 height 16
drag, startPoint x: 578, startPoint y: 307, endPoint x: 502, endPoint y: 303, distance: 76.4
click at [502, 303] on div "Pending Withdrawals $0.00 0.00% today" at bounding box center [613, 281] width 233 height 58
click at [502, 303] on icon at bounding box center [503, 301] width 13 height 13
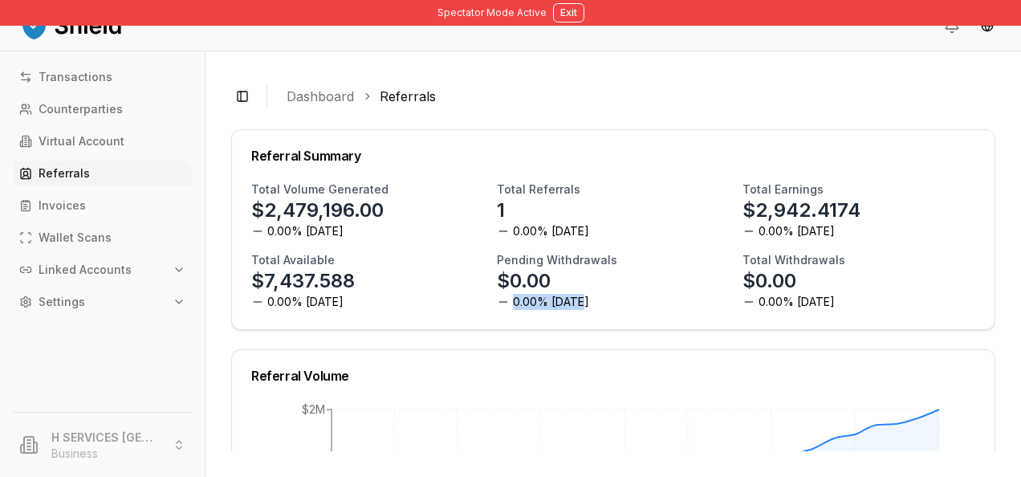
drag, startPoint x: 578, startPoint y: 303, endPoint x: 501, endPoint y: 304, distance: 77.1
click at [501, 304] on div "Pending Withdrawals $0.00 0.00% today" at bounding box center [613, 281] width 233 height 58
drag, startPoint x: 501, startPoint y: 304, endPoint x: 544, endPoint y: 307, distance: 42.7
click at [544, 307] on span "0.00% [DATE]" at bounding box center [551, 302] width 76 height 16
click at [622, 302] on div "Pending Withdrawals $0.00 0.00% today" at bounding box center [613, 281] width 233 height 58
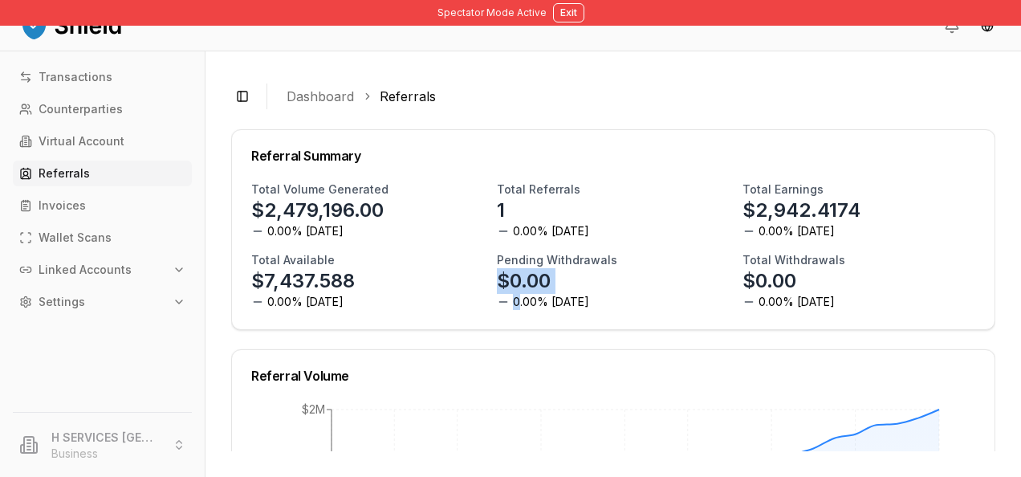
drag, startPoint x: 588, startPoint y: 302, endPoint x: 515, endPoint y: 304, distance: 73.1
click at [515, 304] on div "Pending Withdrawals $0.00 0.00% today" at bounding box center [613, 281] width 233 height 58
click at [515, 304] on span "0.00% [DATE]" at bounding box center [551, 302] width 76 height 16
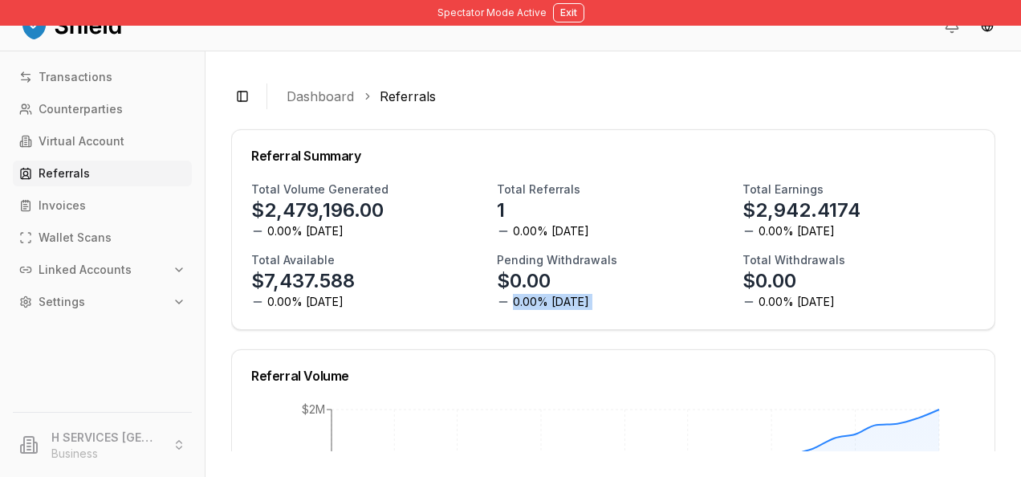
drag, startPoint x: 515, startPoint y: 304, endPoint x: 546, endPoint y: 302, distance: 31.4
click at [546, 302] on span "0.00% [DATE]" at bounding box center [551, 302] width 76 height 16
drag, startPoint x: 610, startPoint y: 294, endPoint x: 507, endPoint y: 292, distance: 103.6
click at [507, 292] on div "Pending Withdrawals $0.00 0.00% today" at bounding box center [613, 281] width 233 height 58
drag, startPoint x: 507, startPoint y: 292, endPoint x: 534, endPoint y: 304, distance: 29.5
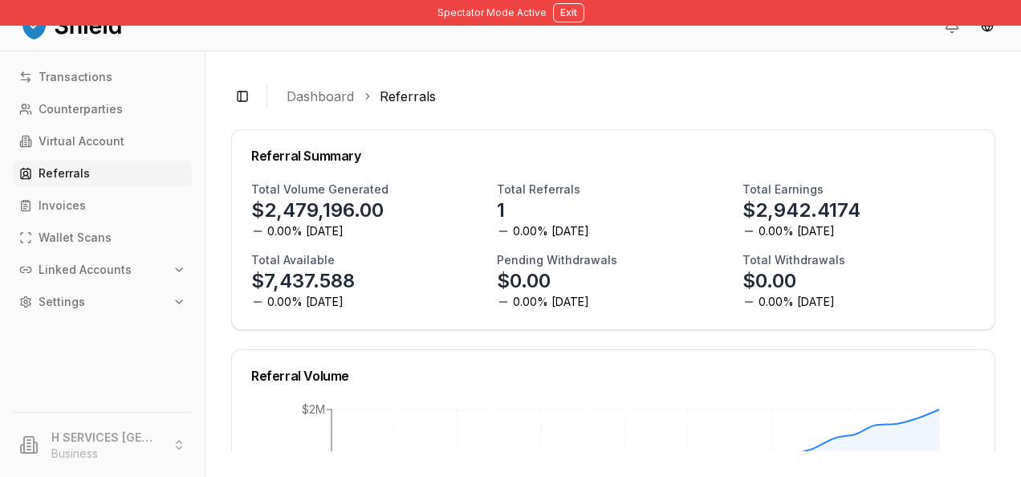
click at [534, 304] on span "0.00% [DATE]" at bounding box center [551, 302] width 76 height 16
drag, startPoint x: 534, startPoint y: 304, endPoint x: 546, endPoint y: 304, distance: 12.1
click at [546, 304] on span "0.00% [DATE]" at bounding box center [551, 302] width 76 height 16
drag, startPoint x: 485, startPoint y: 260, endPoint x: 628, endPoint y: 256, distance: 143.0
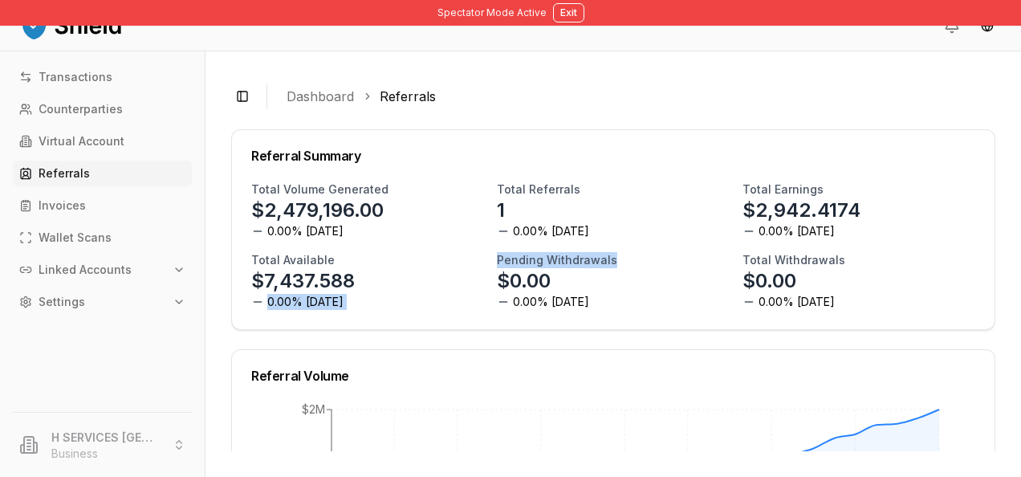
click at [628, 256] on div "Total Volume Generated $2,479,196.00 0.00% today Total Referrals 1 0.00% today …" at bounding box center [613, 245] width 724 height 128
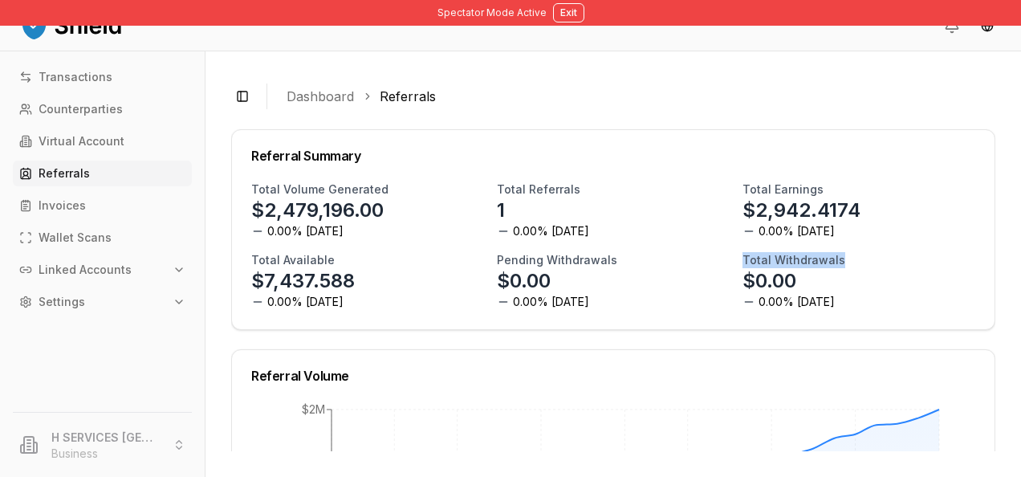
drag, startPoint x: 628, startPoint y: 256, endPoint x: 847, endPoint y: 261, distance: 219.3
click at [847, 261] on div "Total Volume Generated $2,479,196.00 0.00% today Total Referrals 1 0.00% today …" at bounding box center [613, 245] width 724 height 128
drag, startPoint x: 497, startPoint y: 298, endPoint x: 582, endPoint y: 305, distance: 85.4
click at [582, 305] on div "Pending Withdrawals $0.00 0.00% today" at bounding box center [613, 281] width 233 height 58
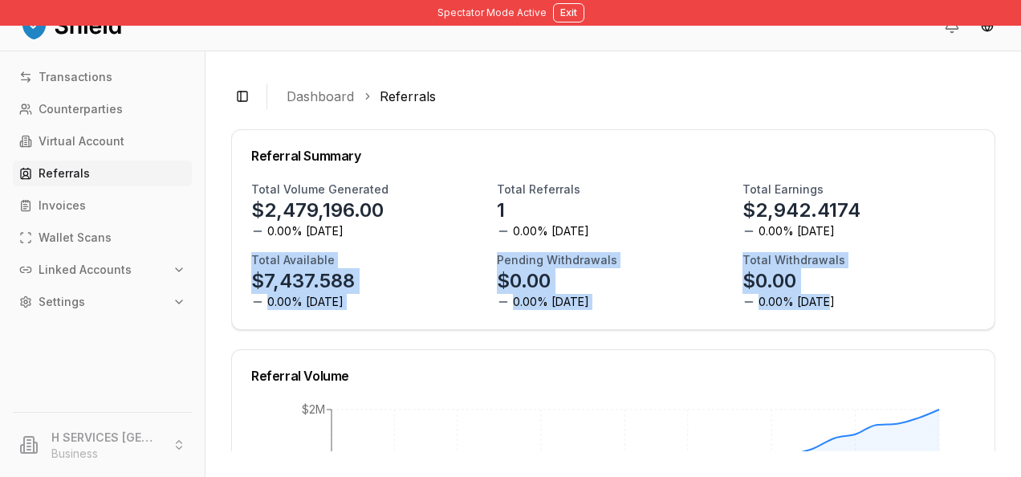
drag, startPoint x: 246, startPoint y: 266, endPoint x: 837, endPoint y: 314, distance: 592.9
click at [837, 314] on div "Total Volume Generated $2,479,196.00 0.00% today Total Referrals 1 0.00% today …" at bounding box center [613, 255] width 763 height 148
drag, startPoint x: 837, startPoint y: 314, endPoint x: 776, endPoint y: 298, distance: 63.1
click at [776, 298] on span "0.00% [DATE]" at bounding box center [797, 302] width 76 height 16
click at [814, 305] on span "0.00% [DATE]" at bounding box center [797, 302] width 76 height 16
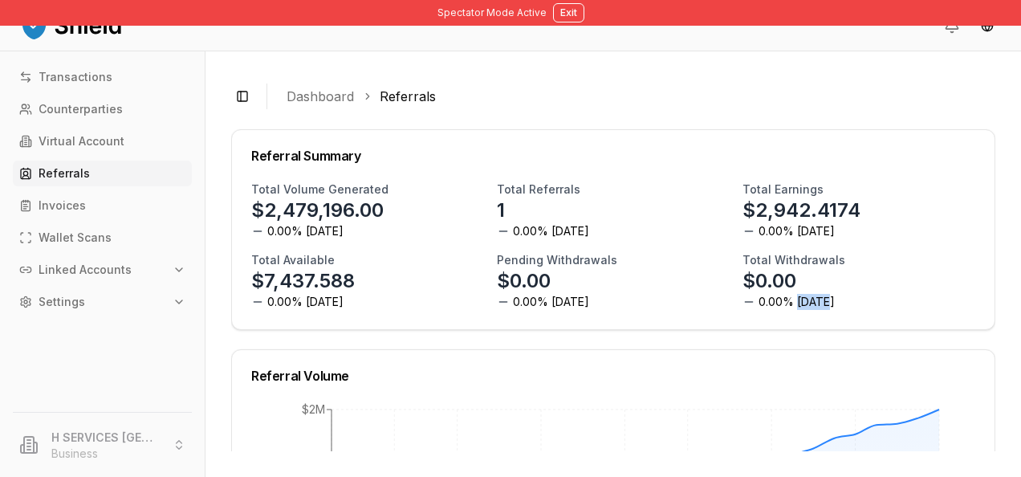
click at [814, 305] on span "0.00% [DATE]" at bounding box center [797, 302] width 76 height 16
